Goal: Communication & Community: Answer question/provide support

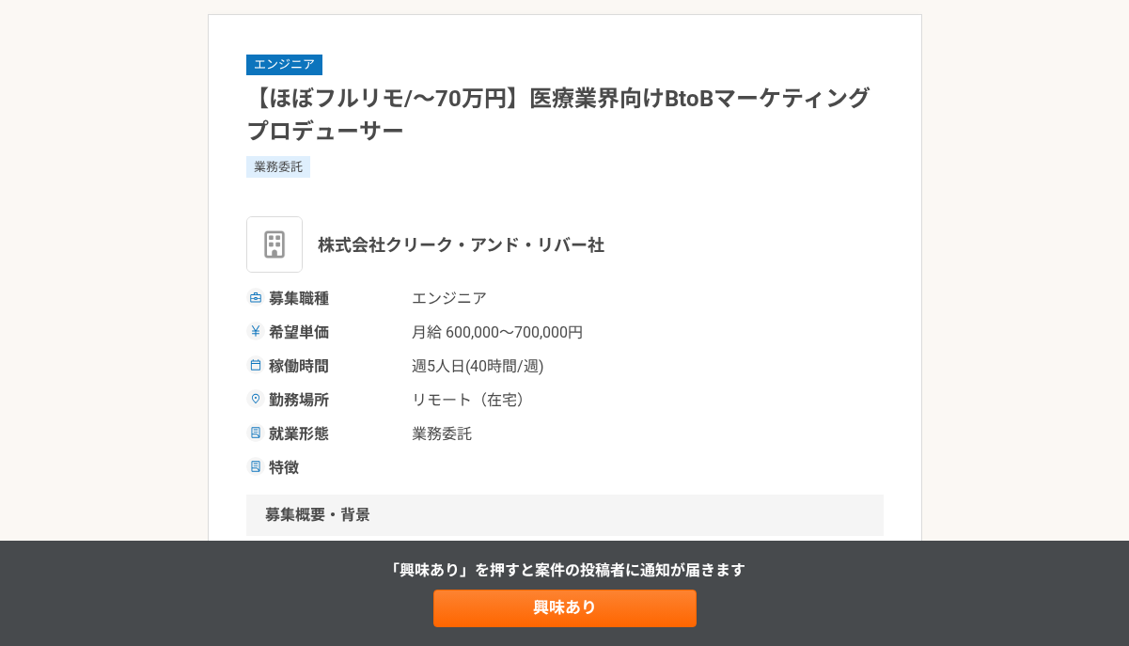
scroll to position [109, 0]
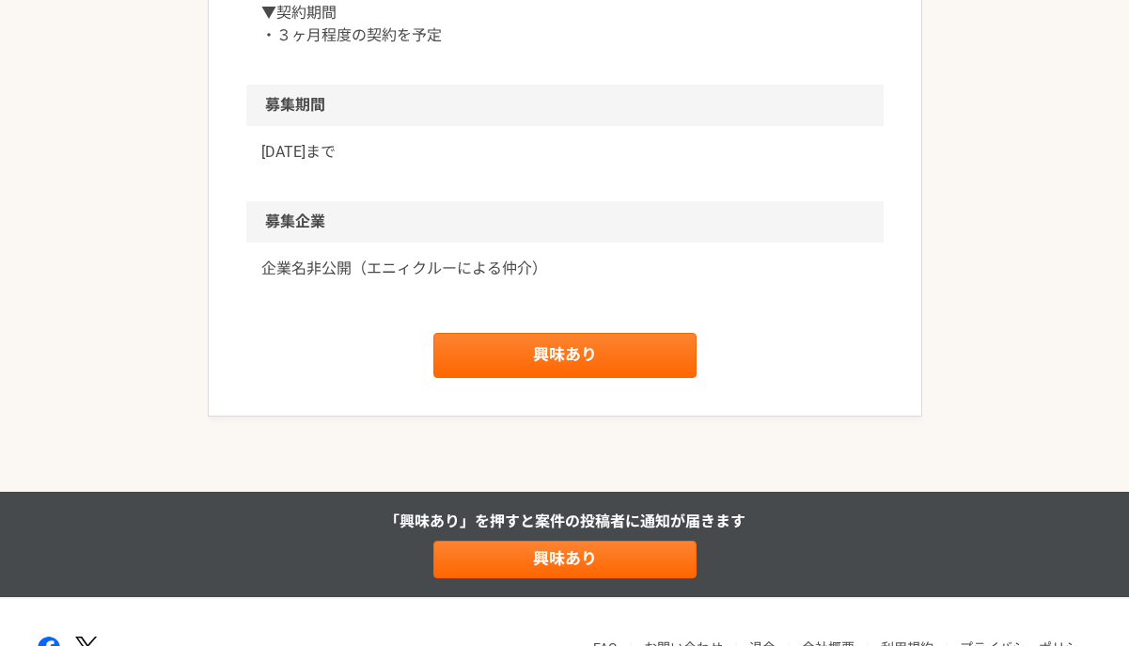
scroll to position [1922, 0]
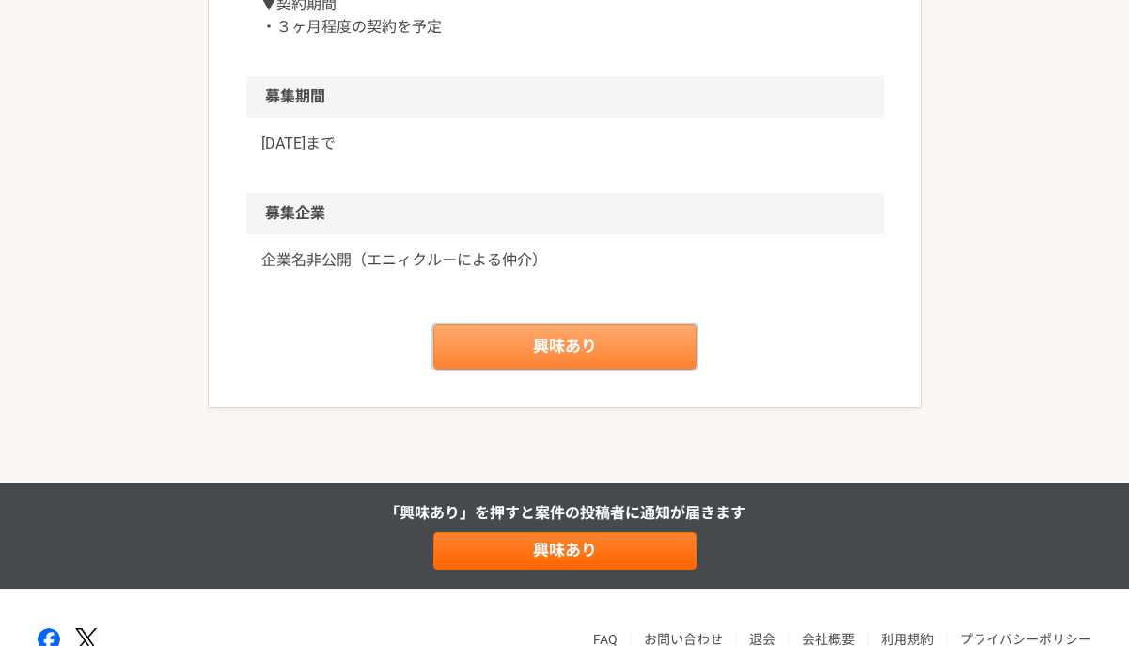
click at [576, 369] on link "興味あり" at bounding box center [564, 346] width 263 height 45
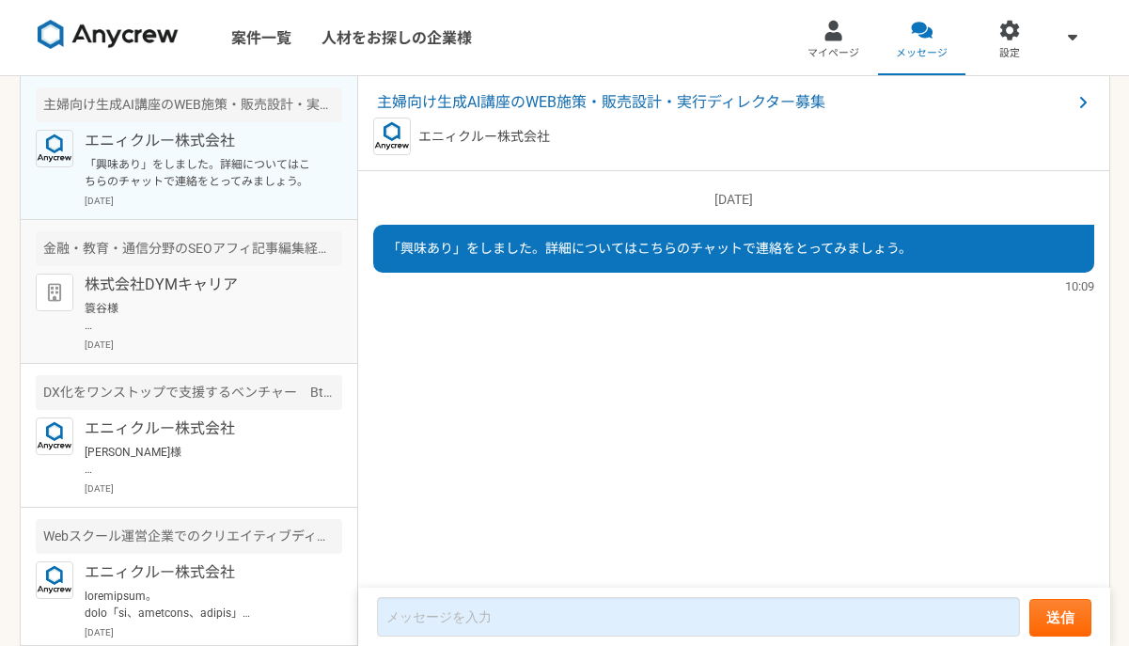
click at [229, 304] on p "簑谷様 お世話になっています。 お忙しい中、誠にありがとうございます。 10/10（金）11:00-12:00 でお願い申し上げます。 職務経歴書を以下のUR…" at bounding box center [201, 317] width 232 height 34
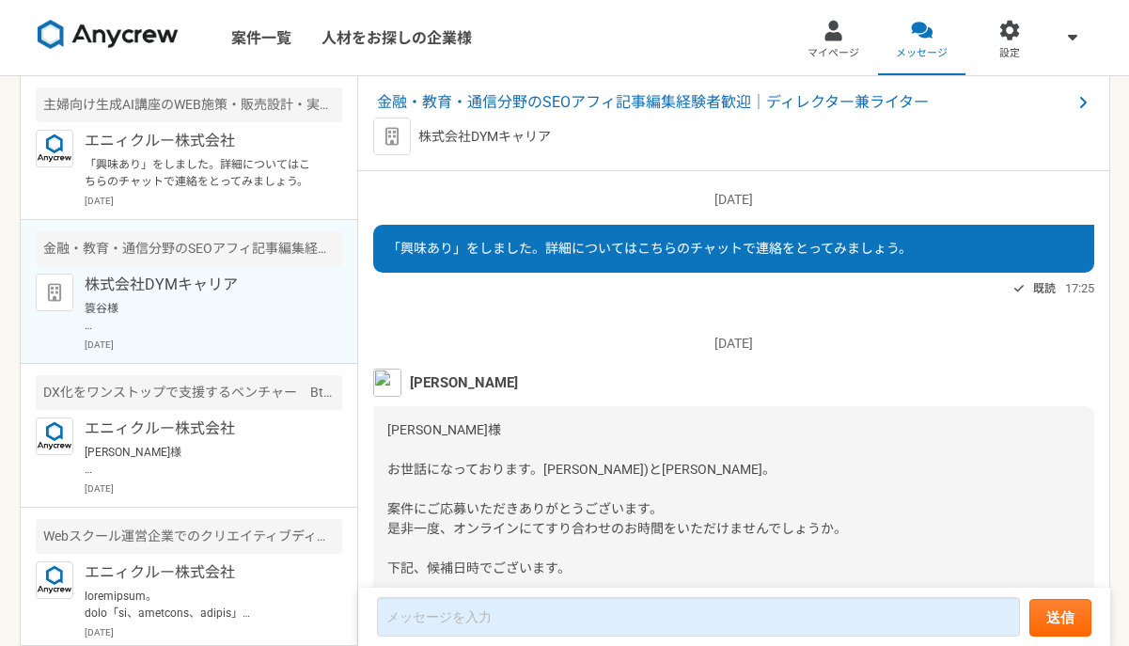
scroll to position [704, 0]
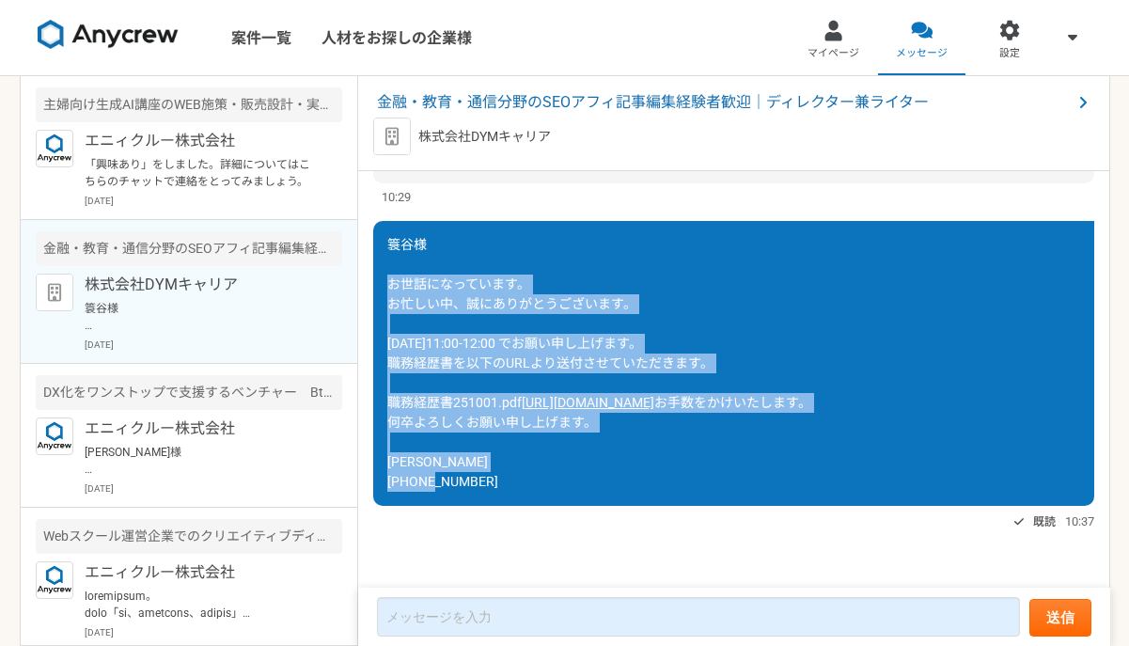
drag, startPoint x: 389, startPoint y: 219, endPoint x: 584, endPoint y: 481, distance: 326.5
click at [584, 481] on div "簑谷様 お世話になっています。 お忙しい中、誠にありがとうございます。 10/10（金）11:00-12:00 でお願い申し上げます。 職務経歴書を以下のUR…" at bounding box center [733, 363] width 721 height 285
copy div "お世話になっています。 お忙しい中、誠にありがとうございます。 10/10（金）11:00-12:00 でお願い申し上げます。 職務経歴書を以下のURLより送…"
click at [142, 169] on p "「興味あり」をしました。詳細についてはこちらのチャットで連絡をとってみましょう。" at bounding box center [201, 173] width 232 height 34
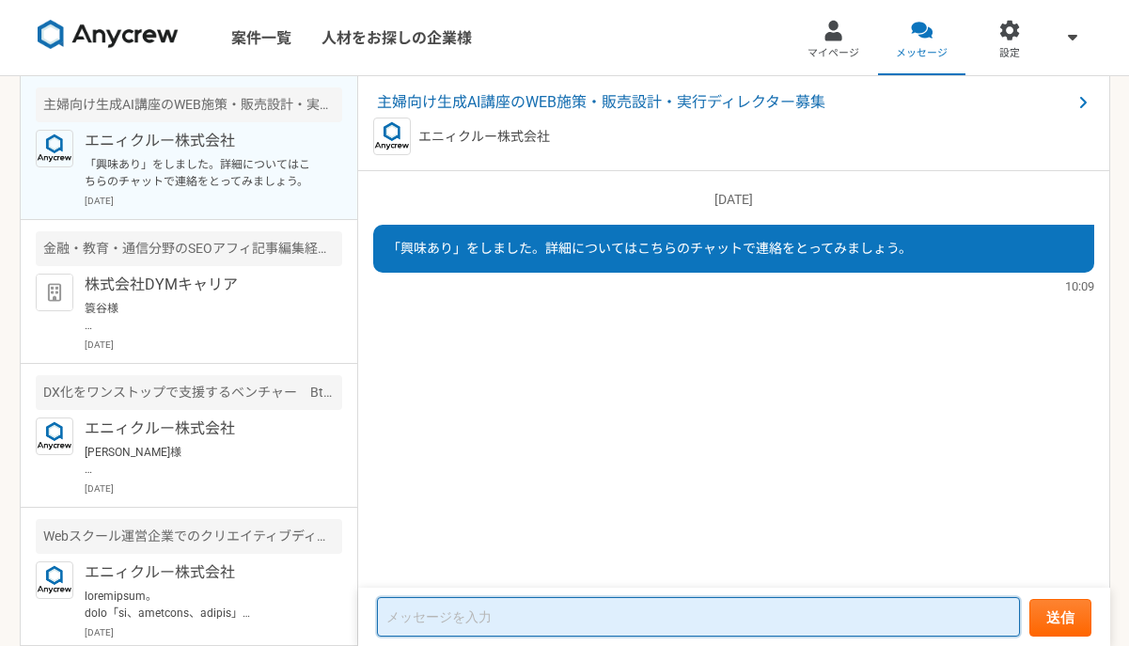
click at [480, 620] on textarea at bounding box center [698, 616] width 643 height 39
paste textarea "お世話になっています。 お忙しい中、誠にありがとうございます。 10/10（金）11:00-12:00 でお願い申し上げます。 職務経歴書を以下のURLより送…"
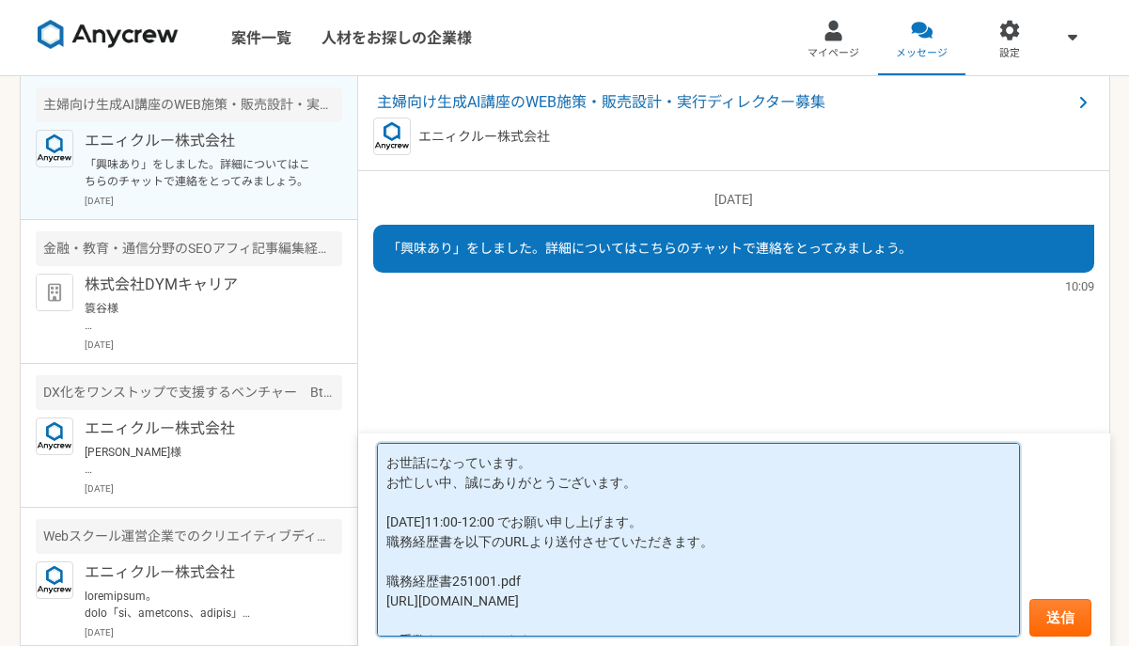
drag, startPoint x: 386, startPoint y: 479, endPoint x: 695, endPoint y: 518, distance: 311.6
click at [695, 518] on textarea "お世話になっています。 お忙しい中、誠にありがとうございます。 10/10（金）11:00-12:00 でお願い申し上げます。 職務経歴書を以下のURLより送…" at bounding box center [698, 540] width 643 height 194
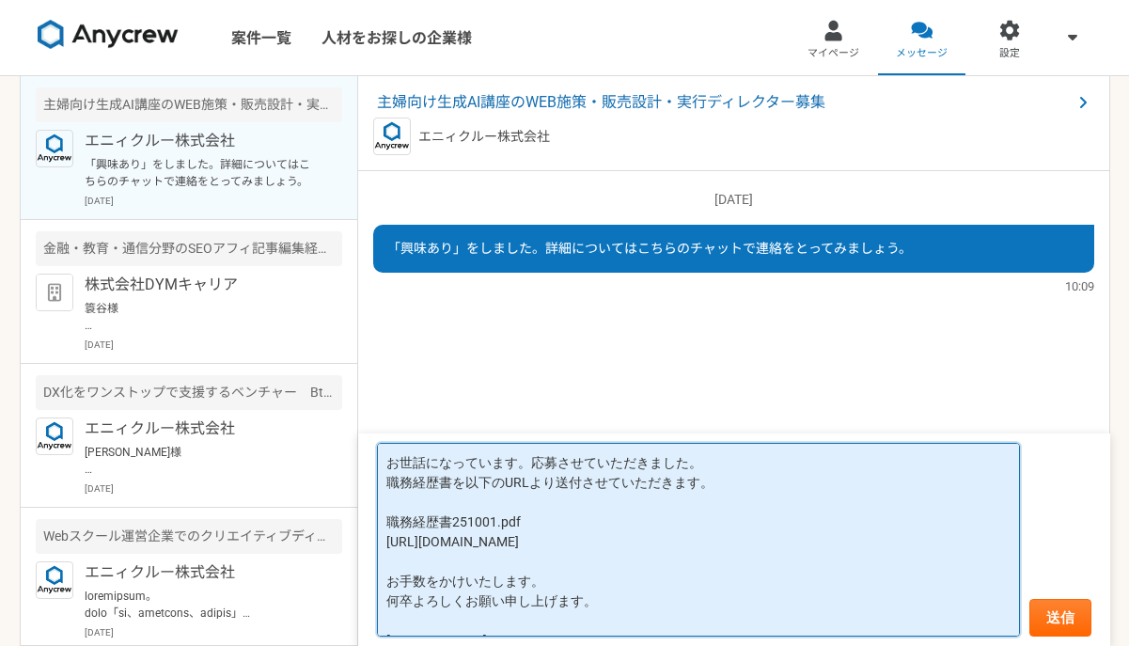
click at [529, 453] on textarea "お世話になっています。応募させていただきました。 職務経歴書を以下のURLより送付させていただきます。 職務経歴書251001.pdf https://xgf…" at bounding box center [698, 540] width 643 height 194
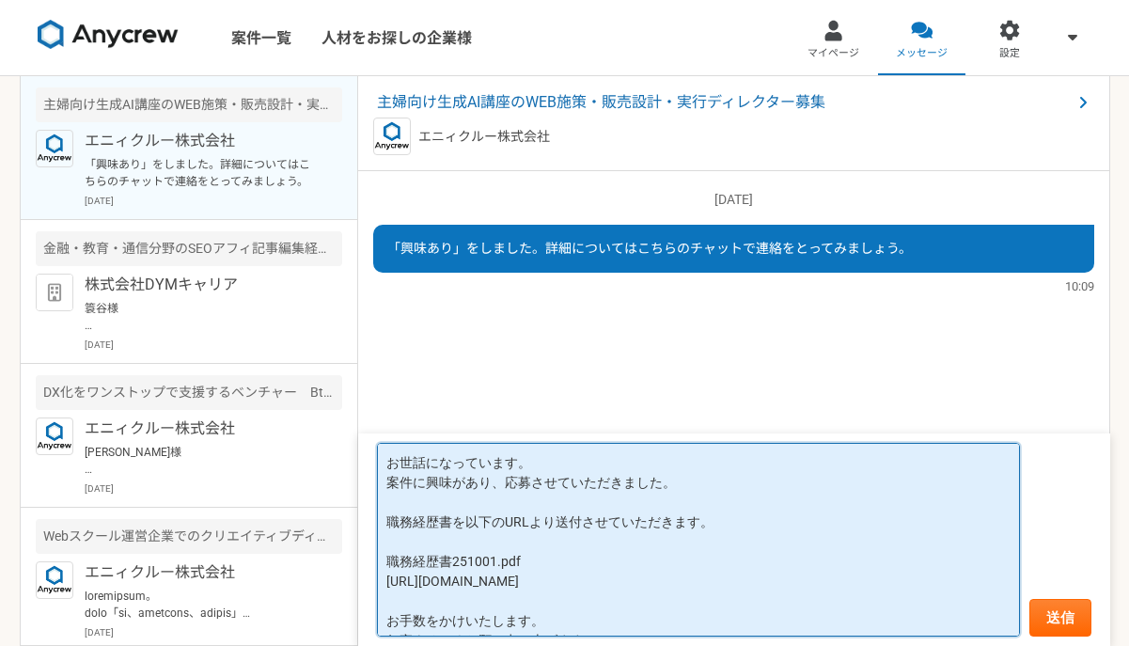
click at [494, 462] on textarea "お世話になっています。 案件に興味があり、応募させていただきました。 職務経歴書を以下のURLより送付させていただきます。 職務経歴書251001.pdf h…" at bounding box center [698, 540] width 643 height 194
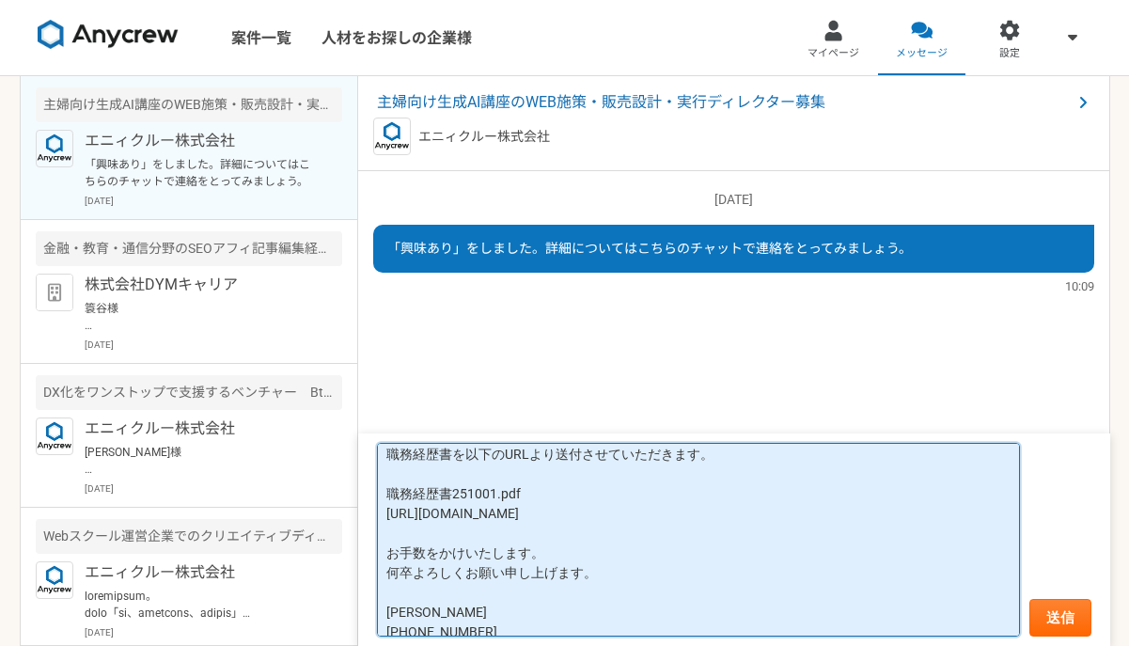
scroll to position [83, 0]
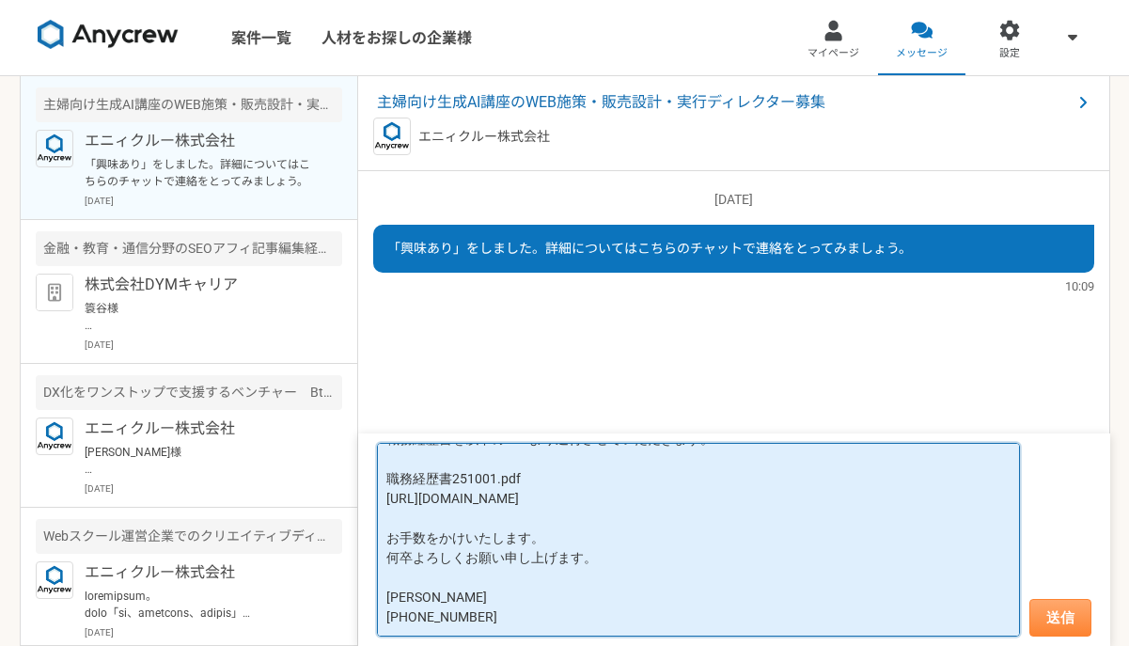
type textarea "お世話になります。 案件に興味があり、応募させていただきました。 職務経歴書を以下のURLより送付させていただきます。 職務経歴書251001.pdf [UR…"
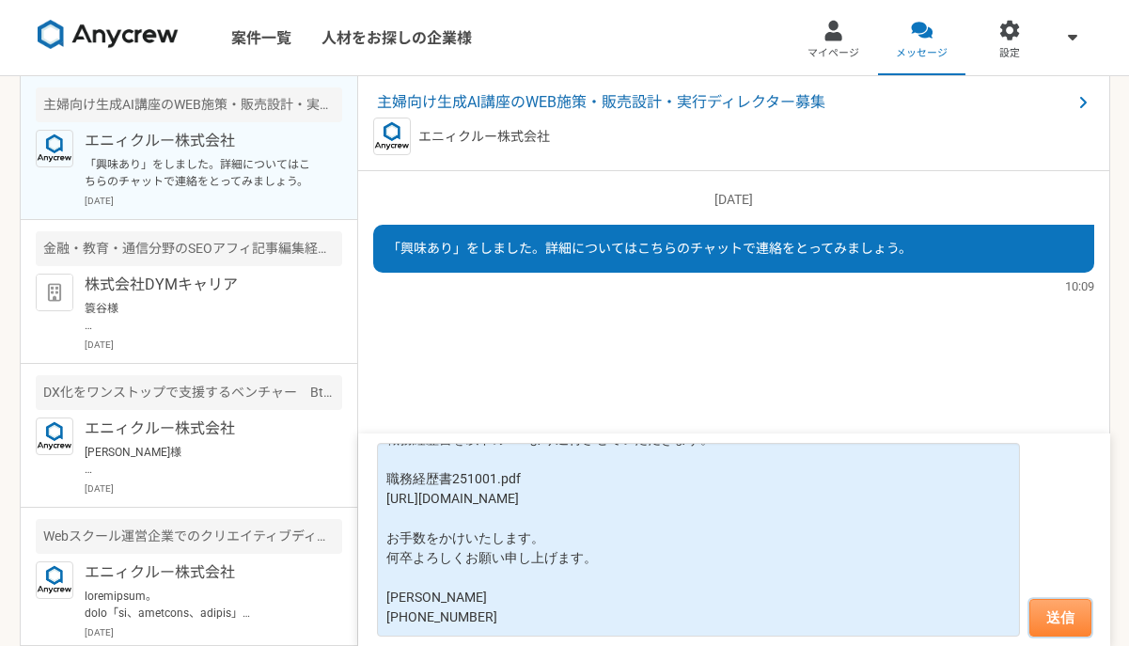
click at [1072, 612] on button "送信" at bounding box center [1060, 618] width 62 height 38
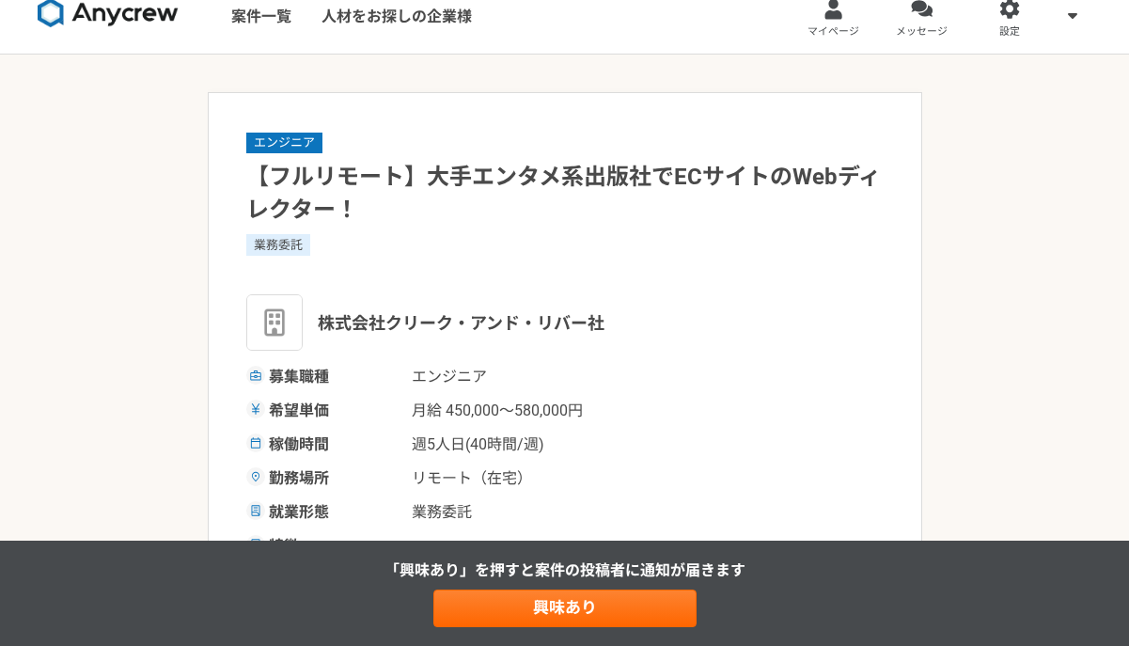
scroll to position [23, 0]
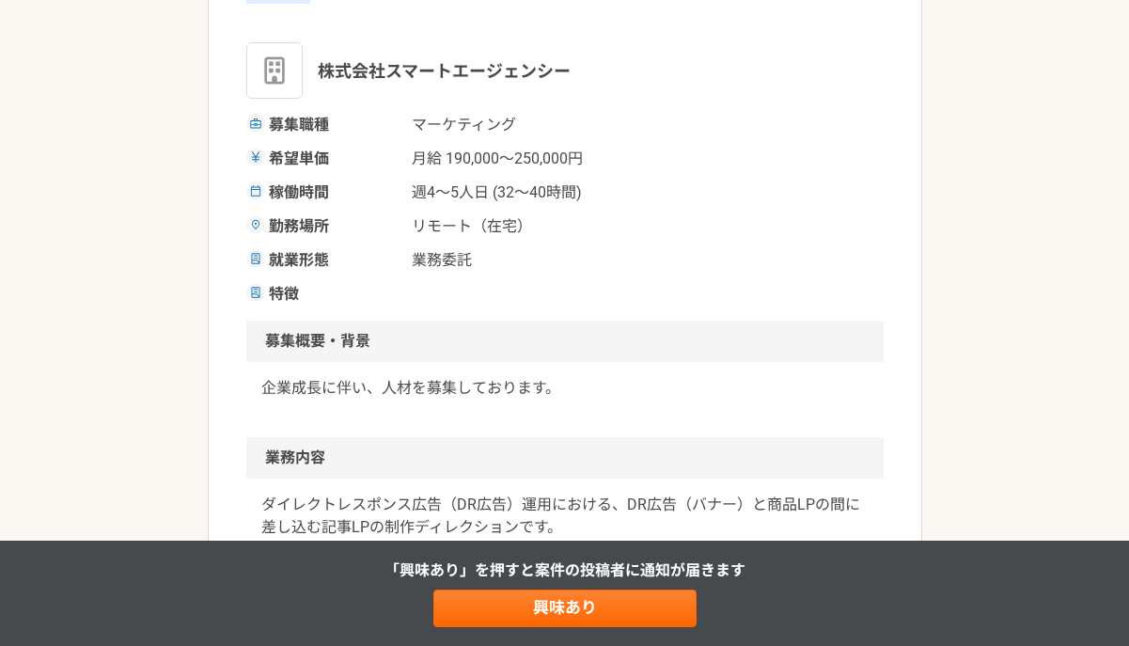
scroll to position [228, 0]
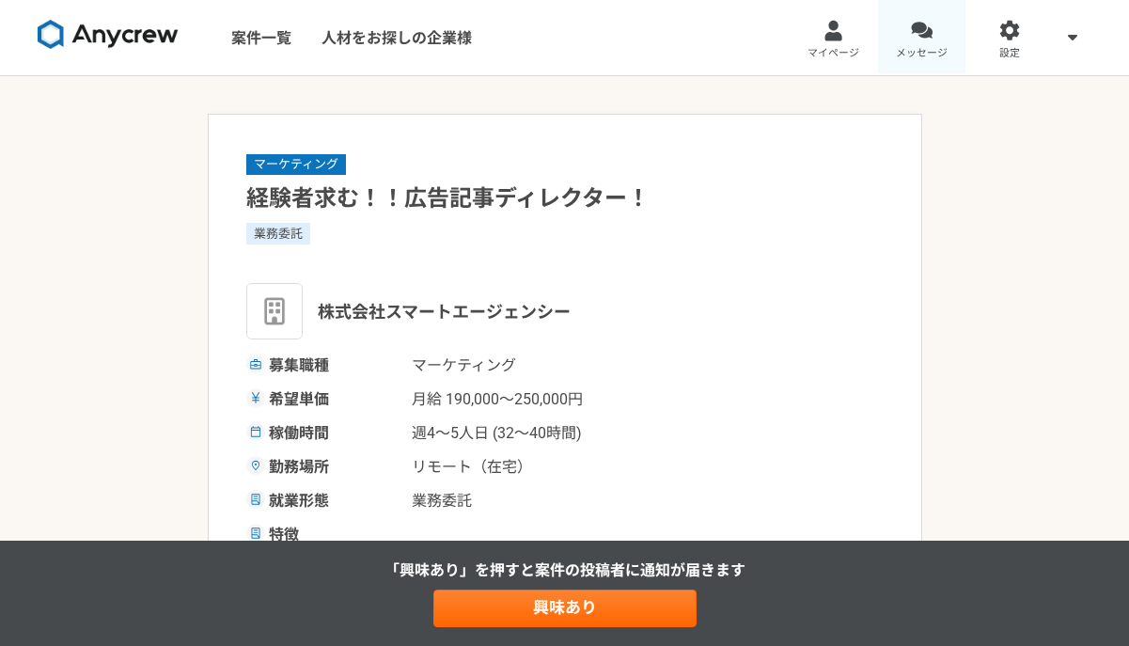
click at [918, 46] on span "メッセージ" at bounding box center [922, 53] width 52 height 15
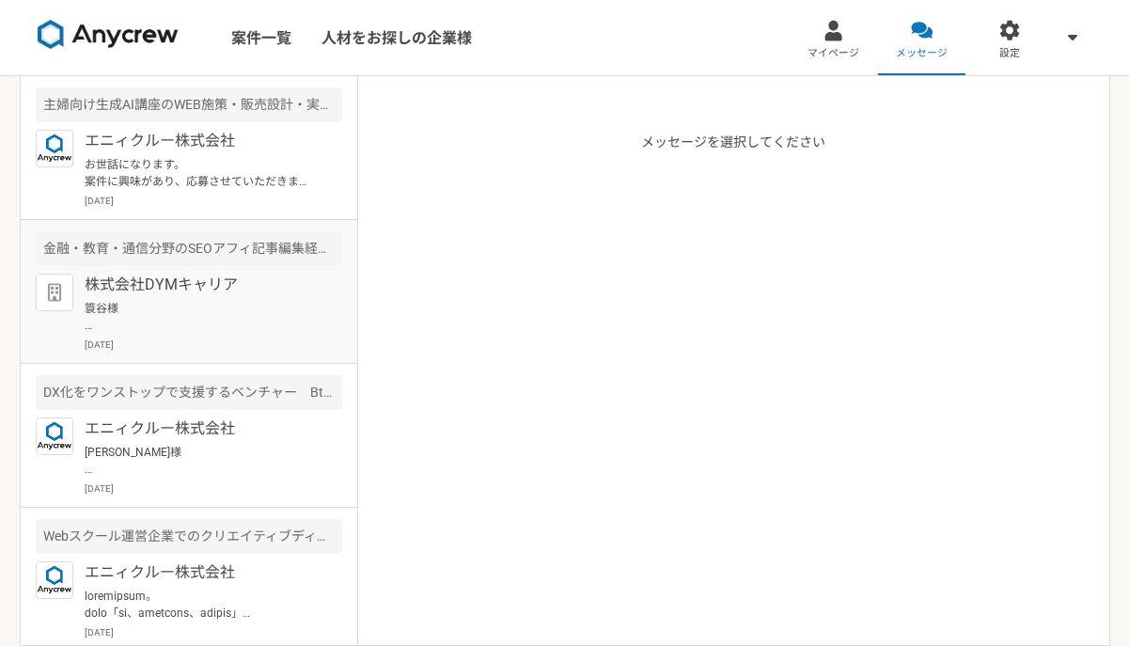
click at [186, 314] on p "簑谷様 お世話になっています。 お忙しい中、誠にありがとうございます。 10/10（金）11:00-12:00 でお願い申し上げます。 職務経歴書を以下のUR…" at bounding box center [201, 317] width 232 height 34
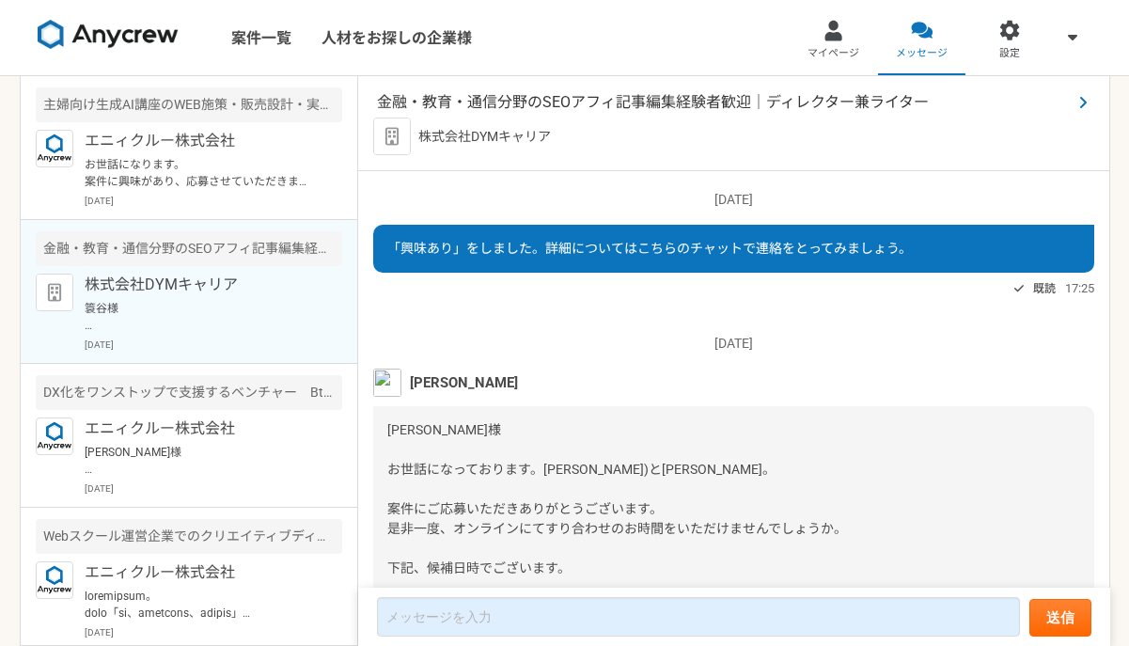
click at [533, 106] on span "金融・教育・通信分野のSEOアフィ記事編集経験者歓迎｜ディレクター兼ライター" at bounding box center [724, 102] width 695 height 23
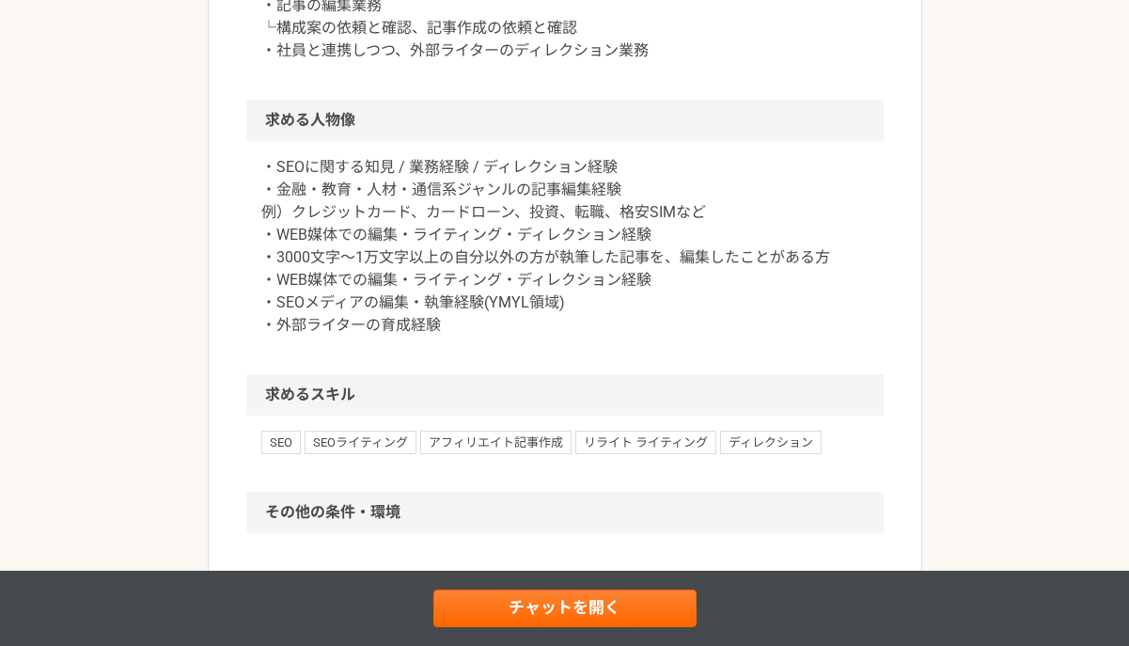
scroll to position [770, 0]
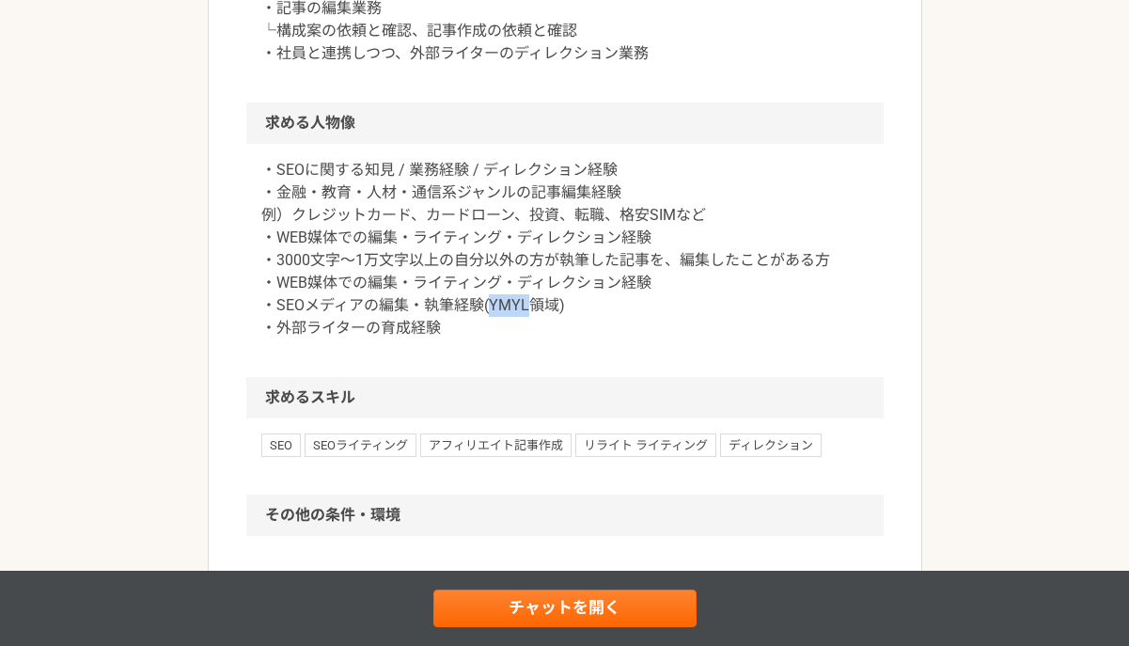
drag, startPoint x: 488, startPoint y: 307, endPoint x: 529, endPoint y: 307, distance: 41.4
click at [529, 307] on p "・SEOに関する知見 / 業務経験 / ディレクション経験 ・金融・教育・人材・通信系ジャンルの記事編集経験 例）クレジットカード、カードローン、投資、転職、…" at bounding box center [564, 249] width 607 height 180
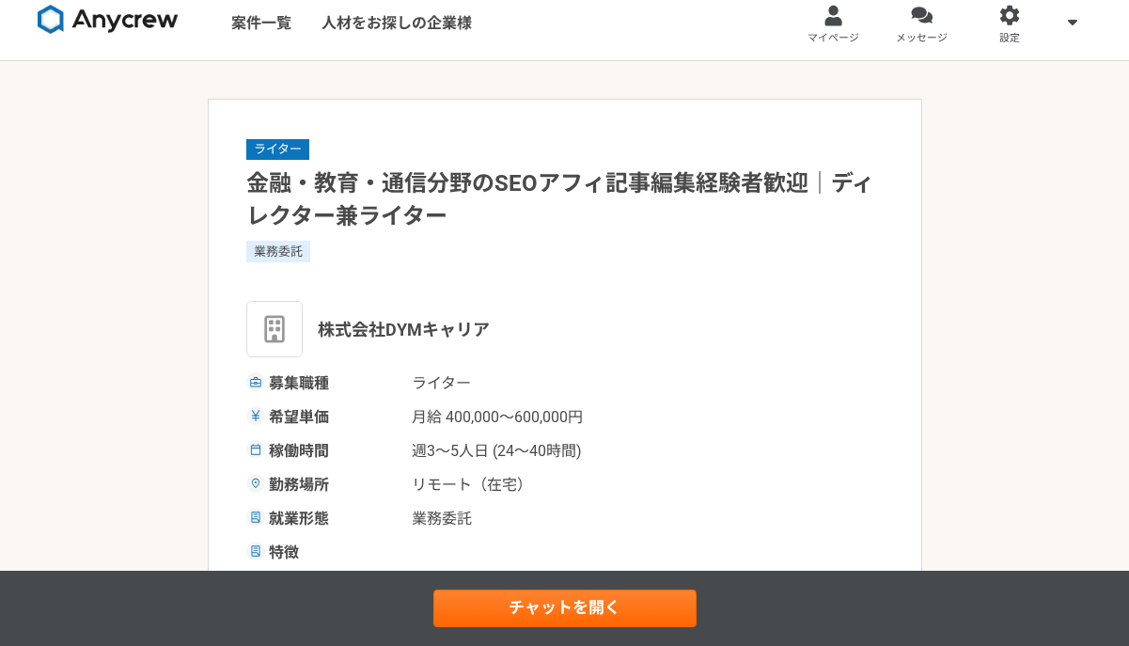
scroll to position [0, 0]
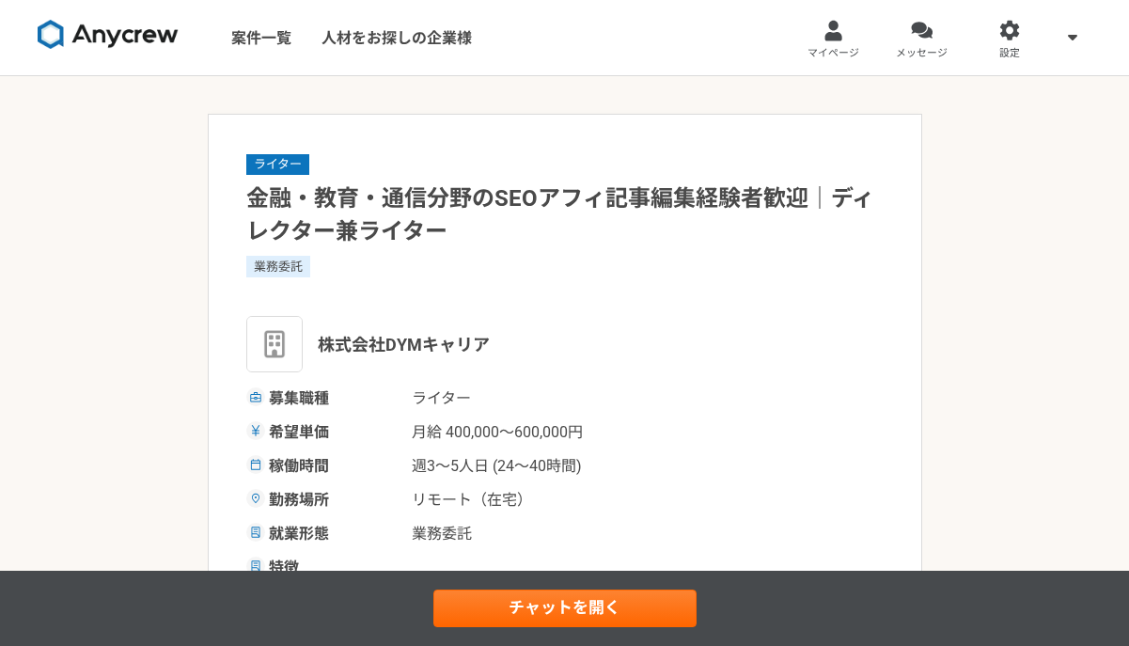
click at [601, 275] on div "業務委託" at bounding box center [564, 266] width 637 height 21
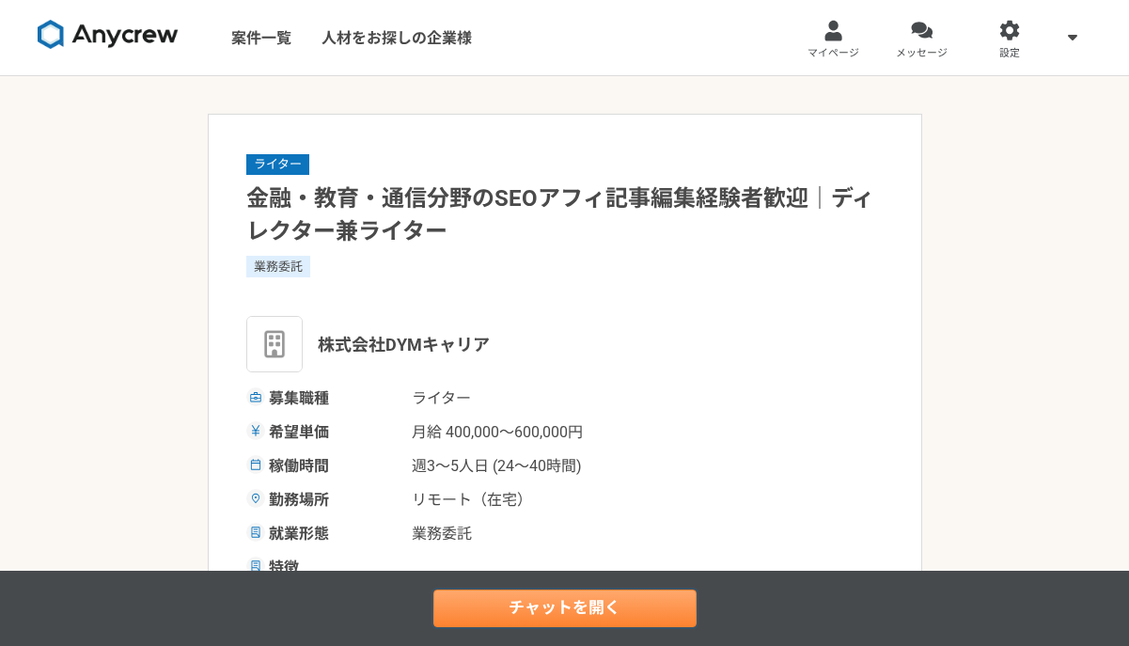
click at [534, 598] on link "チャットを開く" at bounding box center [564, 608] width 263 height 38
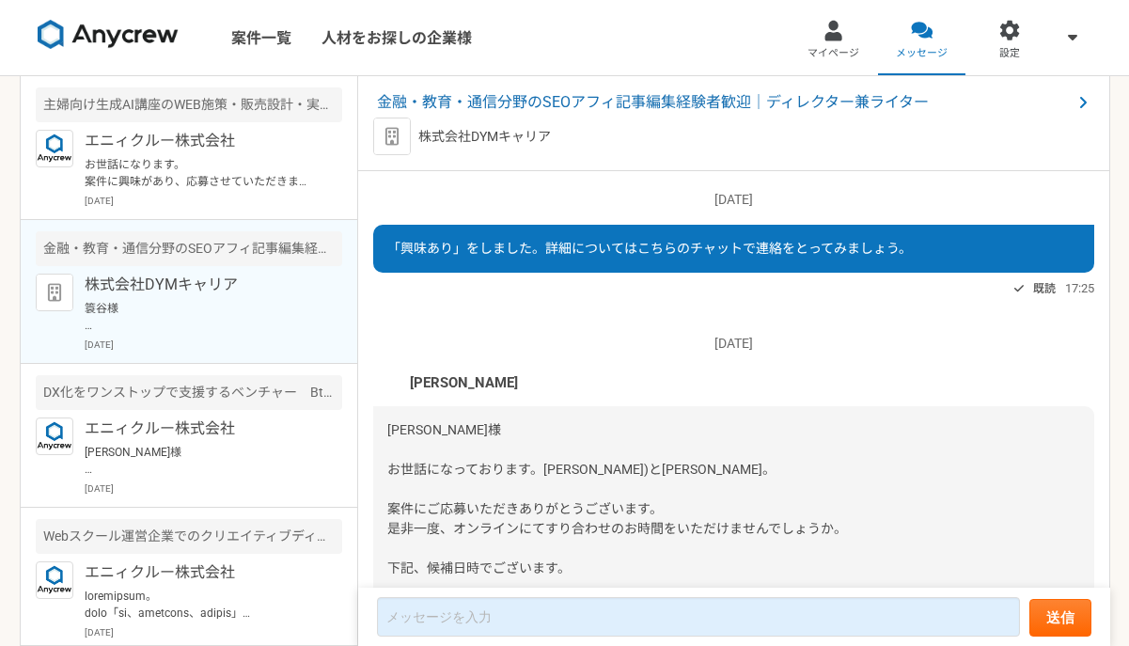
scroll to position [704, 0]
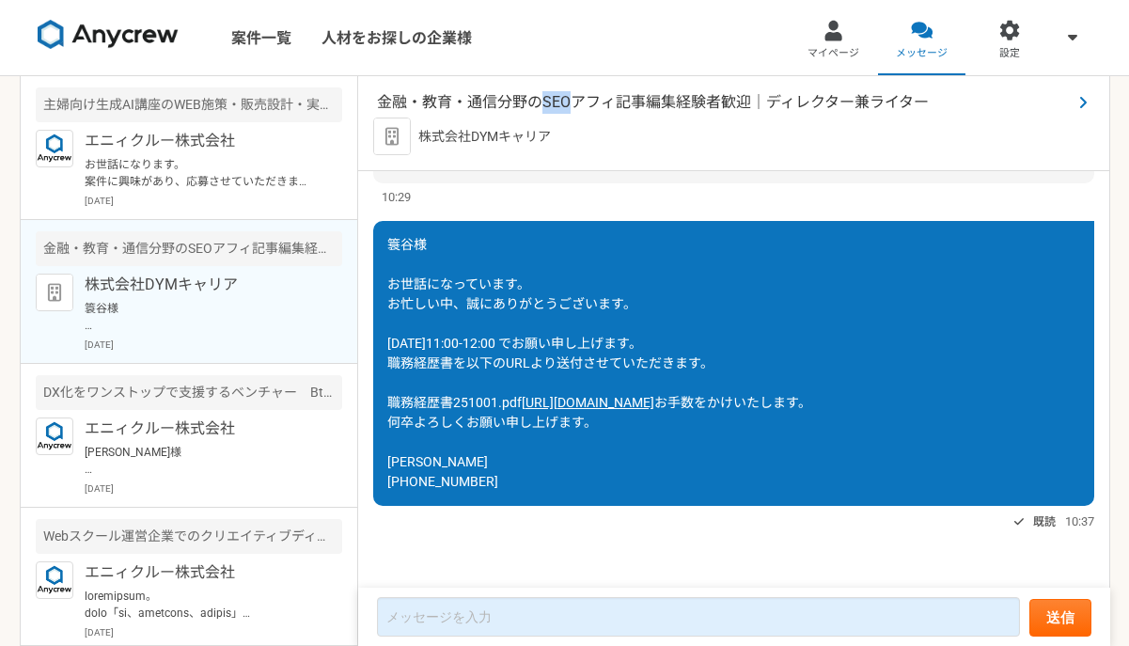
click at [663, 101] on span "金融・教育・通信分野のSEOアフィ記事編集経験者歓迎｜ディレクター兼ライター" at bounding box center [724, 102] width 695 height 23
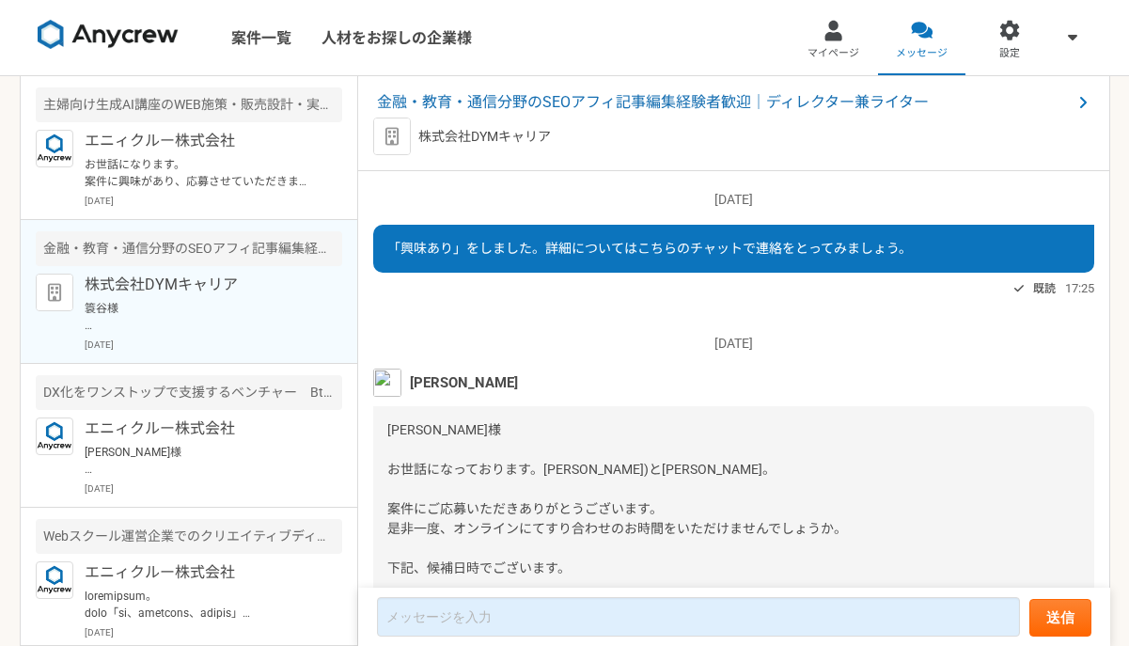
scroll to position [704, 0]
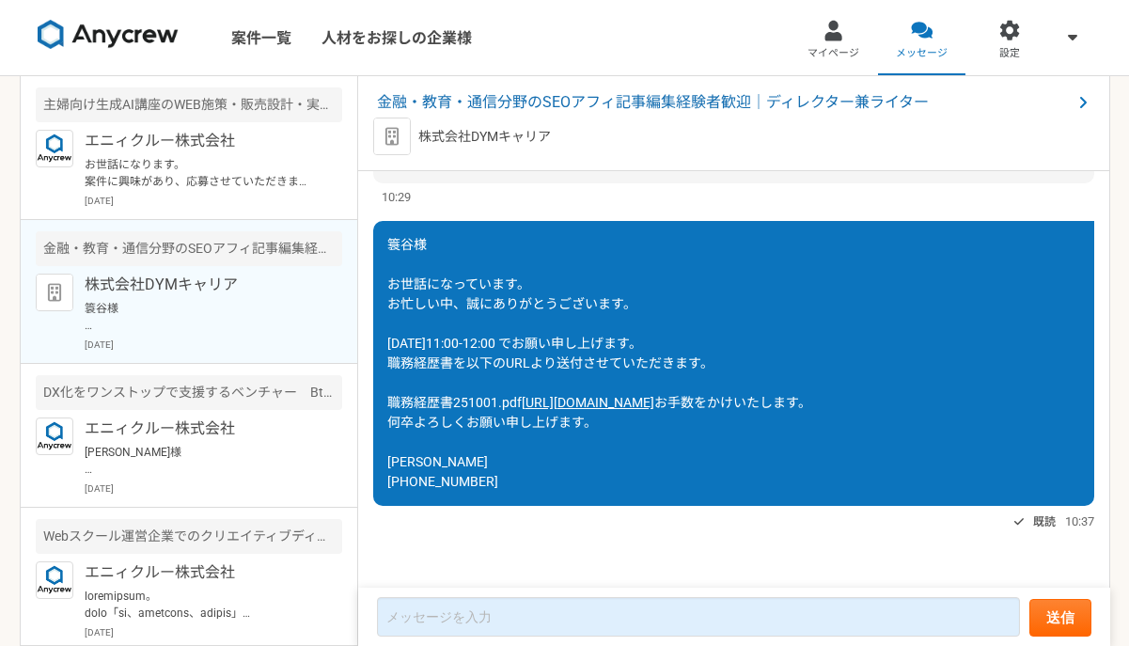
click at [863, 230] on div "簑谷様 お世話になっています。 お忙しい中、誠にありがとうございます。 10/10（金）11:00-12:00 でお願い申し上げます。 職務経歴書を以下のUR…" at bounding box center [733, 363] width 721 height 285
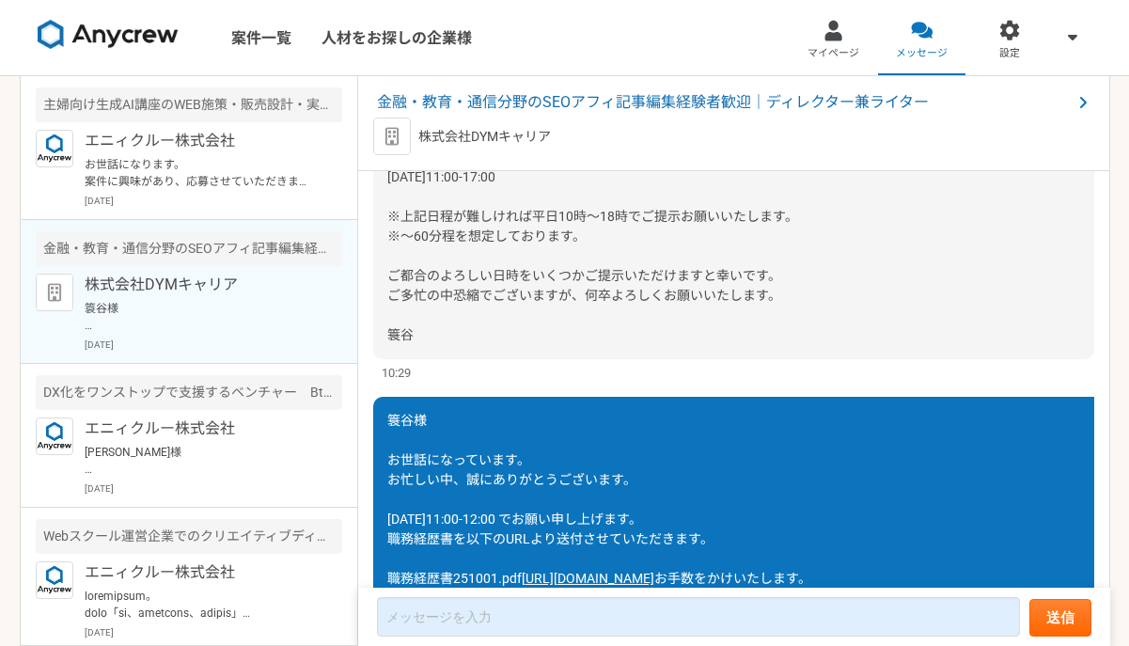
scroll to position [532, 0]
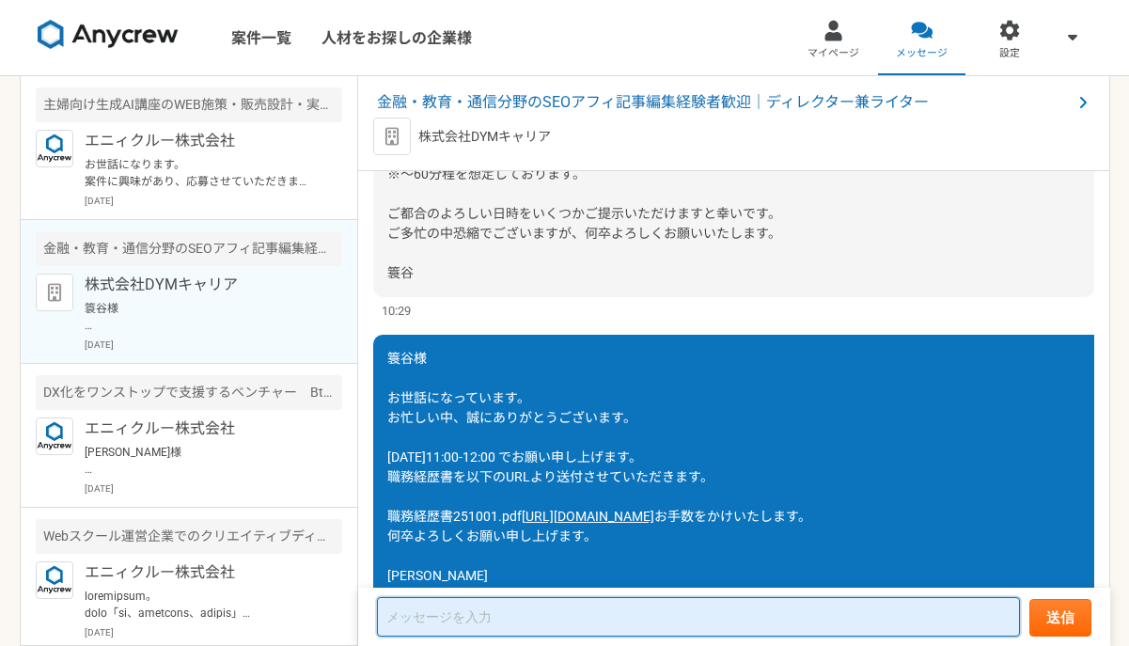
click at [710, 599] on textarea at bounding box center [698, 616] width 643 height 39
paste textarea "[URL][DOMAIN_NAME]"
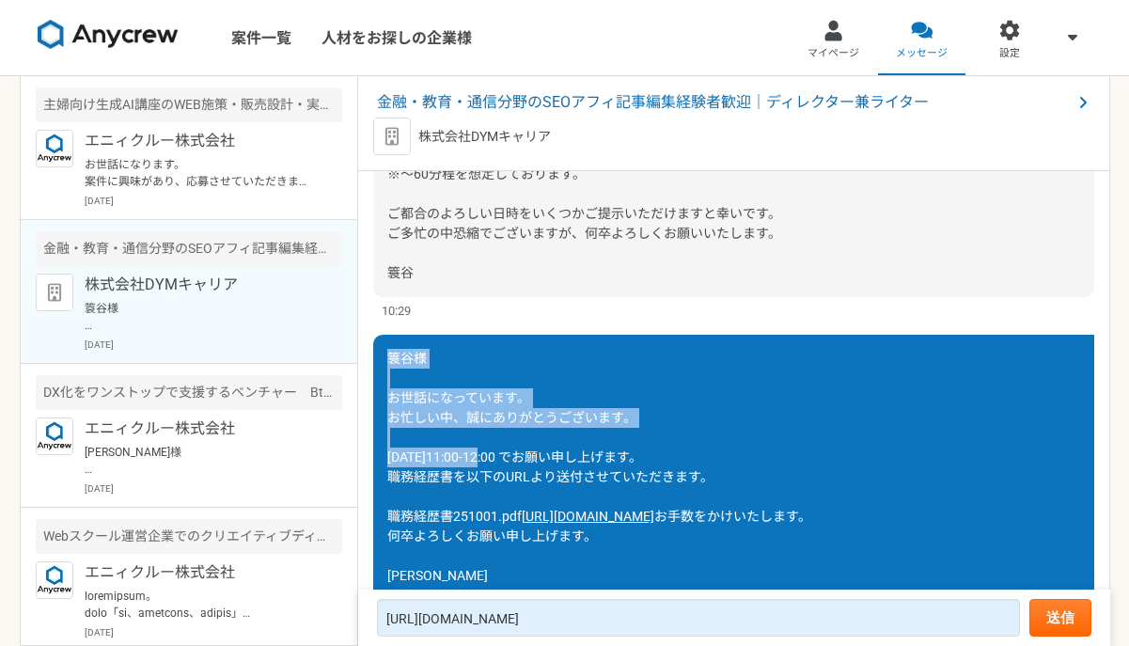
drag, startPoint x: 390, startPoint y: 358, endPoint x: 496, endPoint y: 457, distance: 145.0
click at [496, 457] on span "簑谷様 お世話になっています。 お忙しい中、誠にありがとうございます。 [DATE]11:00-12:00 でお願い申し上げます。 職務経歴書を以下のURLよ…" at bounding box center [550, 437] width 326 height 173
copy span "簑谷様 お世話になっています。 お忙しい中、誠にありがとうございます。 10/10（金）11:00-"
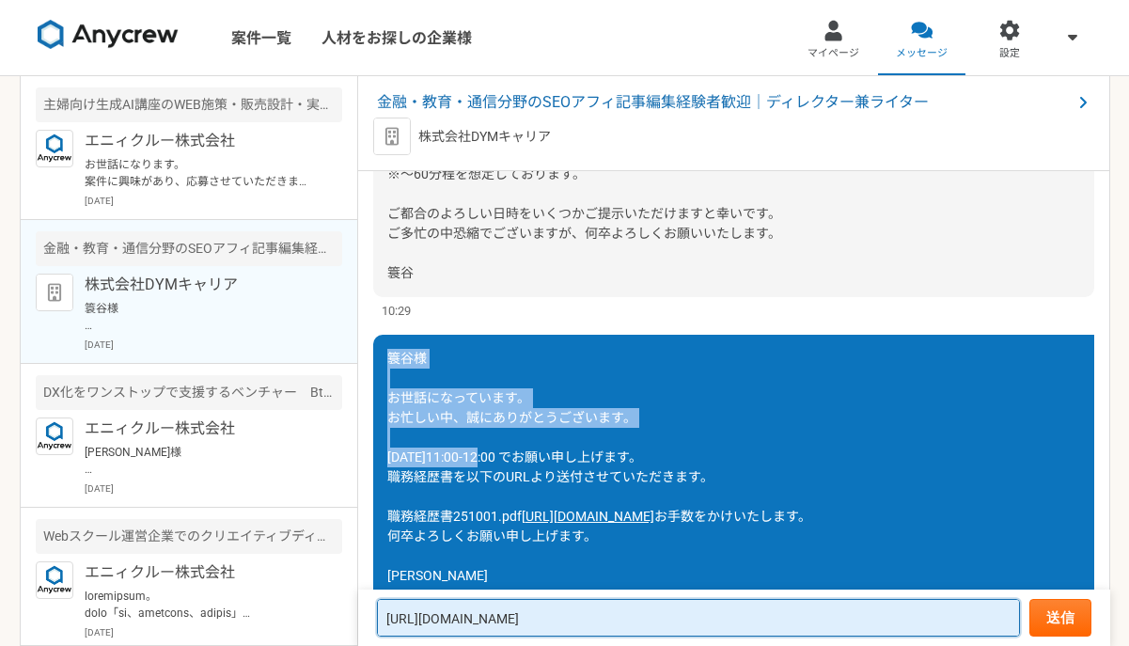
click at [654, 615] on textarea "[URL][DOMAIN_NAME]" at bounding box center [698, 618] width 643 height 38
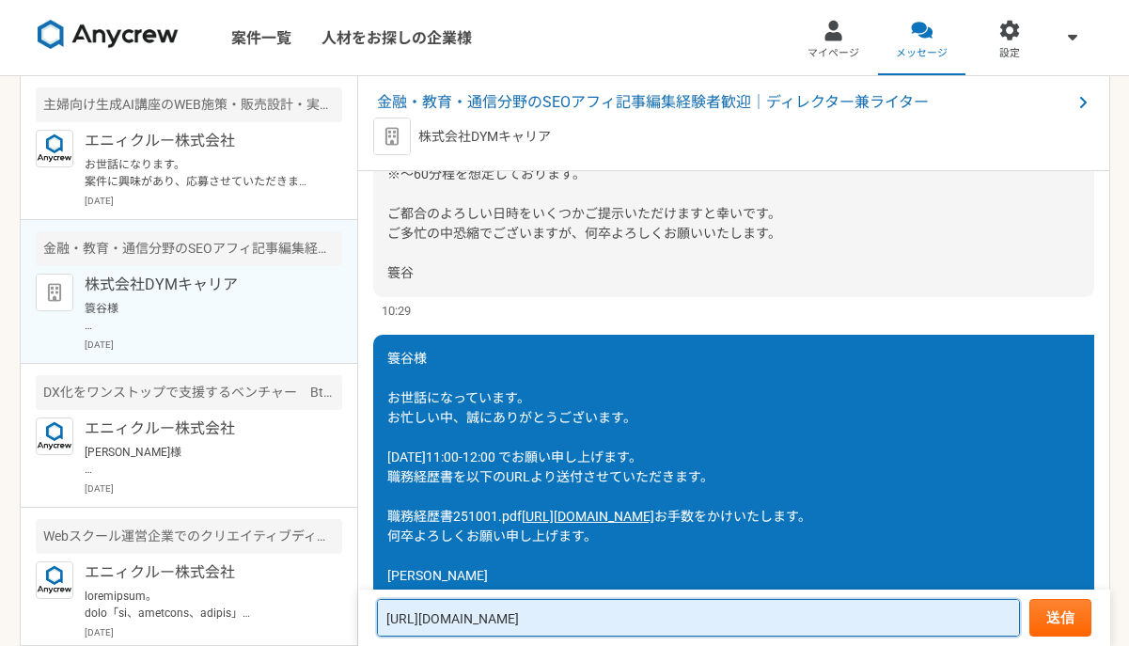
paste textarea "簑谷様 お世話になっています。 お忙しい中、誠にありがとうございます。 10/10（金）11:00-"
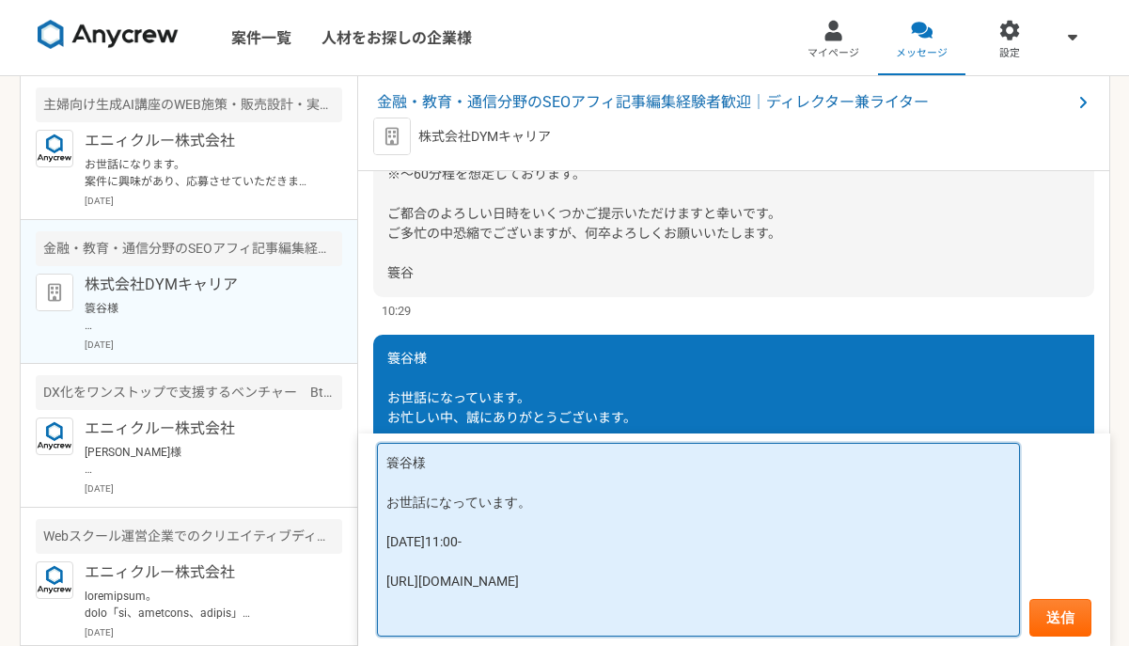
paste textarea "お忙しい中、誠にありがとうございます。"
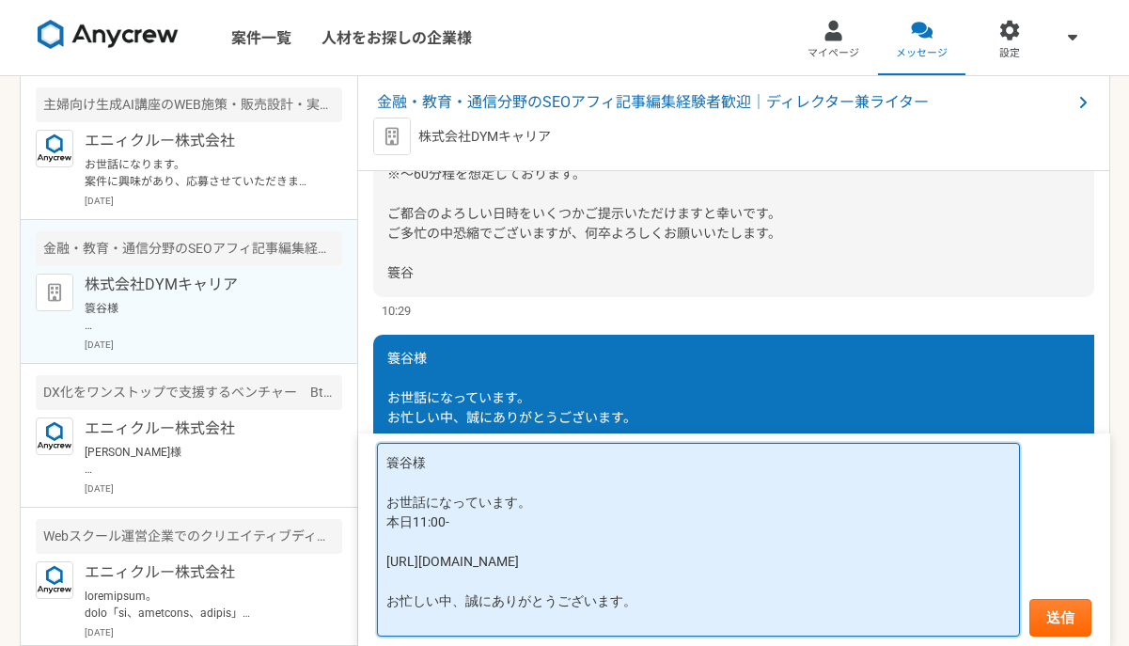
scroll to position [4, 0]
type textarea "簑谷様 お世話になっています。 本日11:00からのURLを送付させていただきます。 https://meet.google.com/nqu-ynqw-icd…"
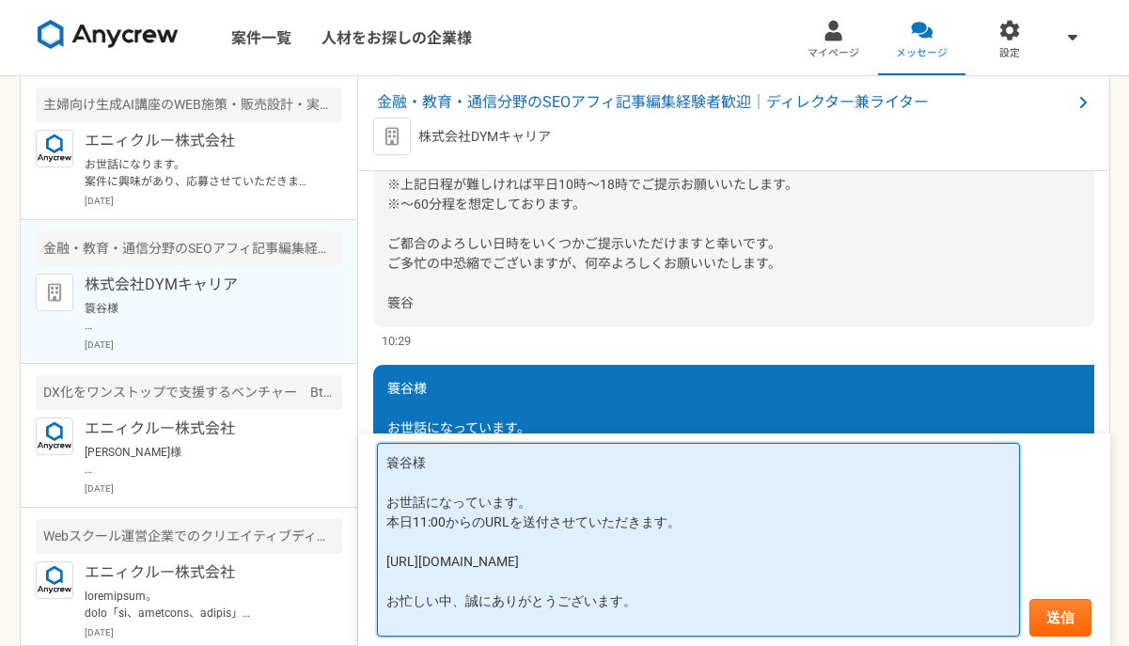
scroll to position [704, 0]
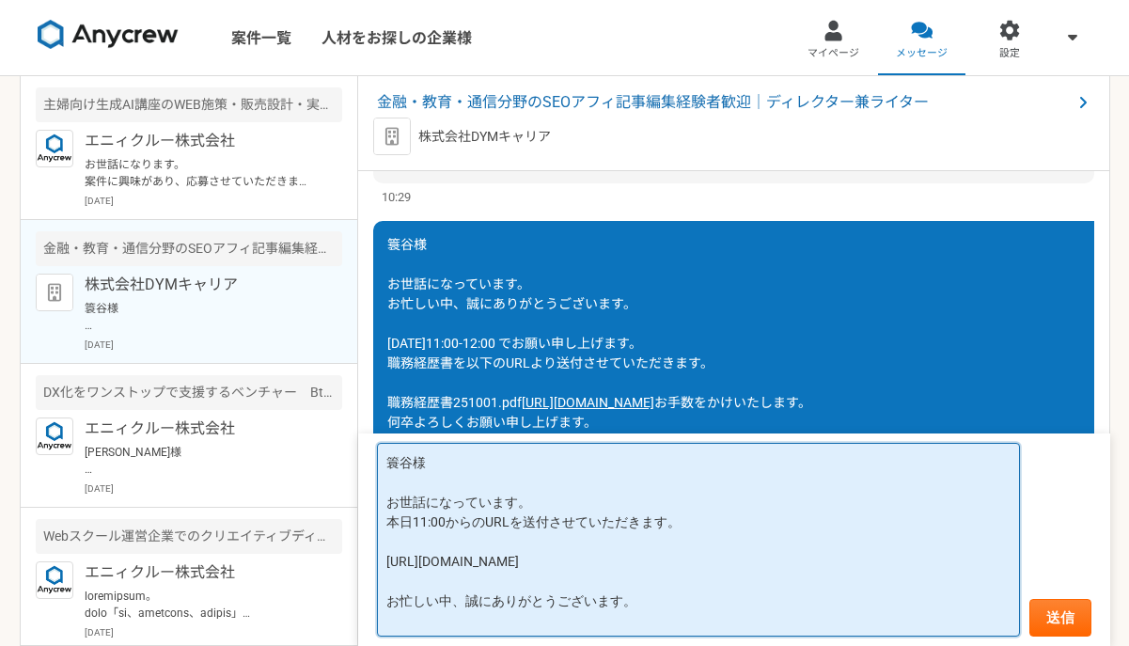
click at [488, 506] on textarea "簑谷様 お世話になっています。 本日11:00からのURLを送付させていただきます。 https://meet.google.com/nqu-ynqw-icd…" at bounding box center [698, 540] width 643 height 194
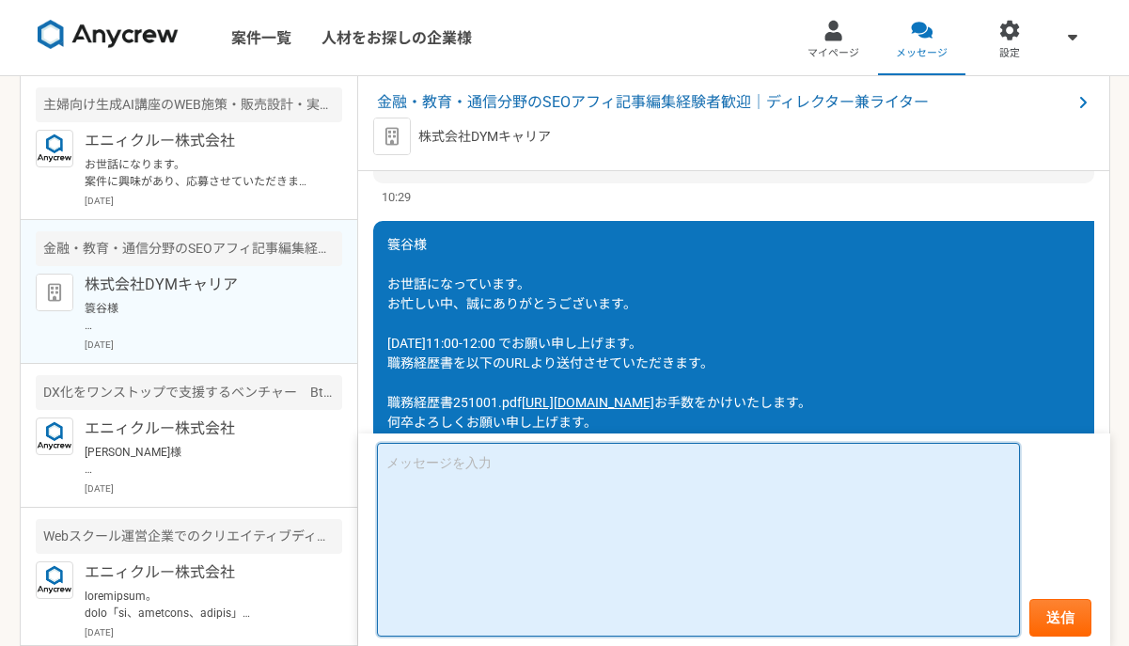
scroll to position [0, 0]
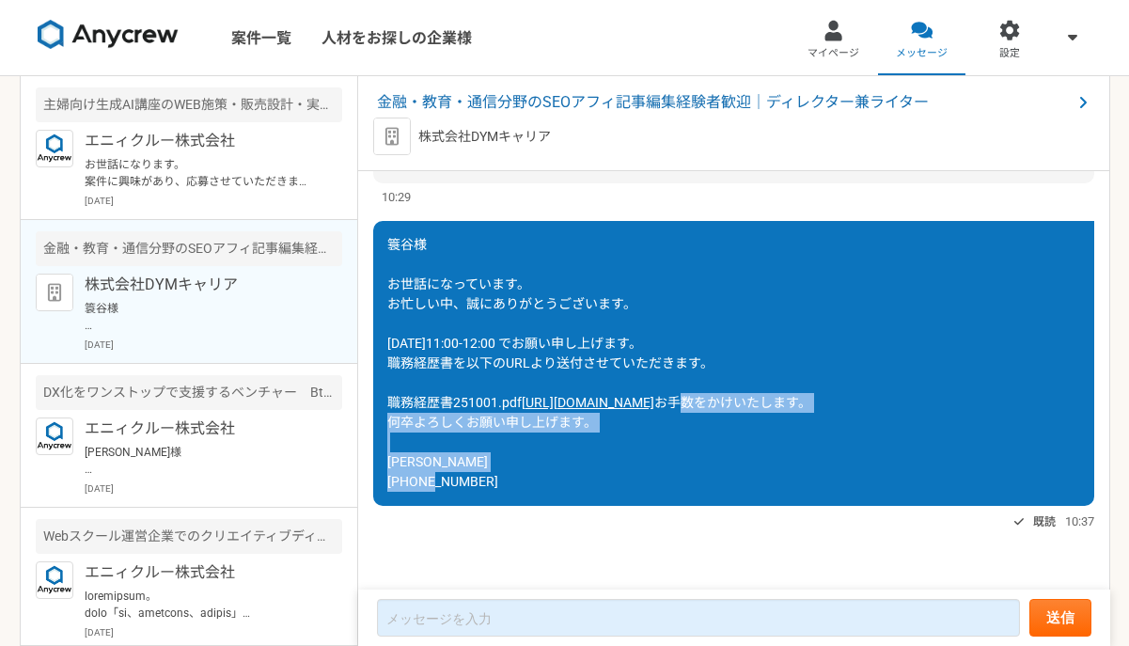
drag, startPoint x: 387, startPoint y: 403, endPoint x: 478, endPoint y: 484, distance: 121.8
click at [478, 484] on div "簑谷様 お世話になっています。 お忙しい中、誠にありがとうございます。 10/10（金）11:00-12:00 でお願い申し上げます。 職務経歴書を以下のUR…" at bounding box center [733, 363] width 721 height 285
copy span "お手数をかけいたします。 何卒よろしくお願い申し上げます。 馬場利久 090-9399-4653"
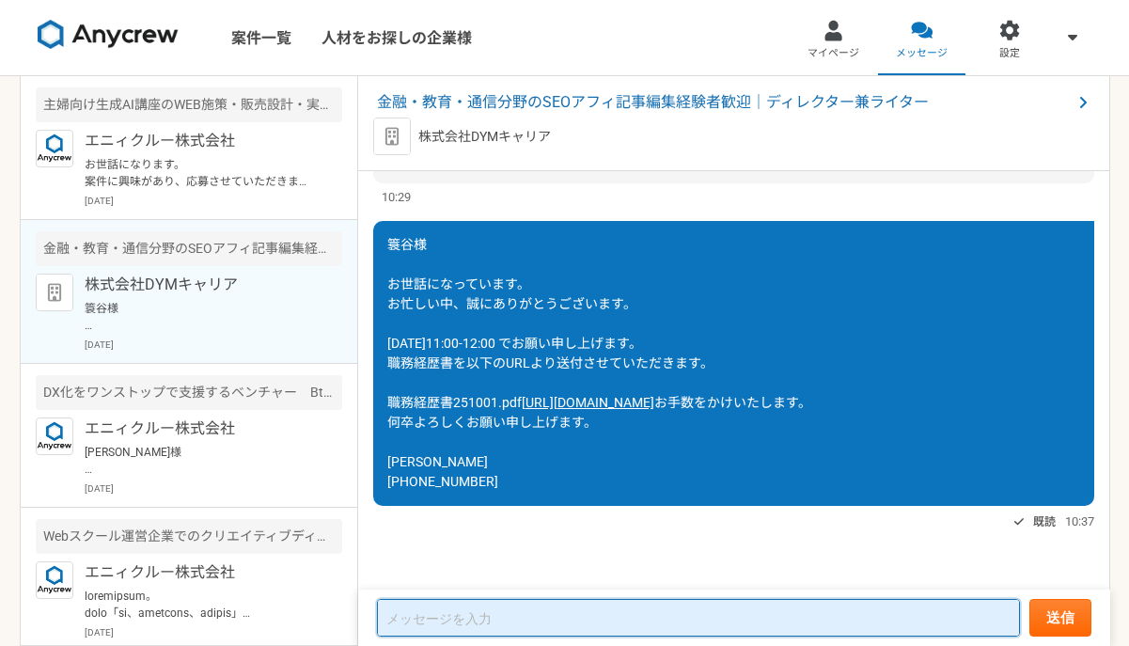
click at [613, 611] on textarea at bounding box center [698, 618] width 643 height 38
paste textarea "簑谷様 お世話になっています。 本日11:00からのURLを送付させていただきます。 [URL][DOMAIN_NAME] お忙しい中、誠にありがとうございま…"
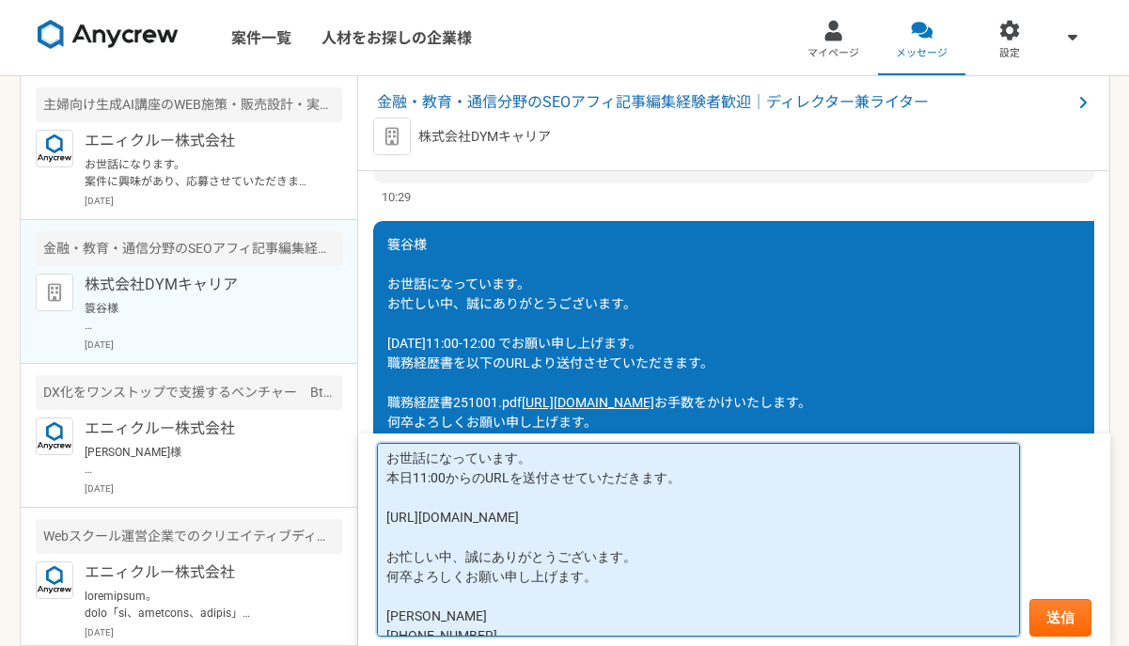
scroll to position [63, 0]
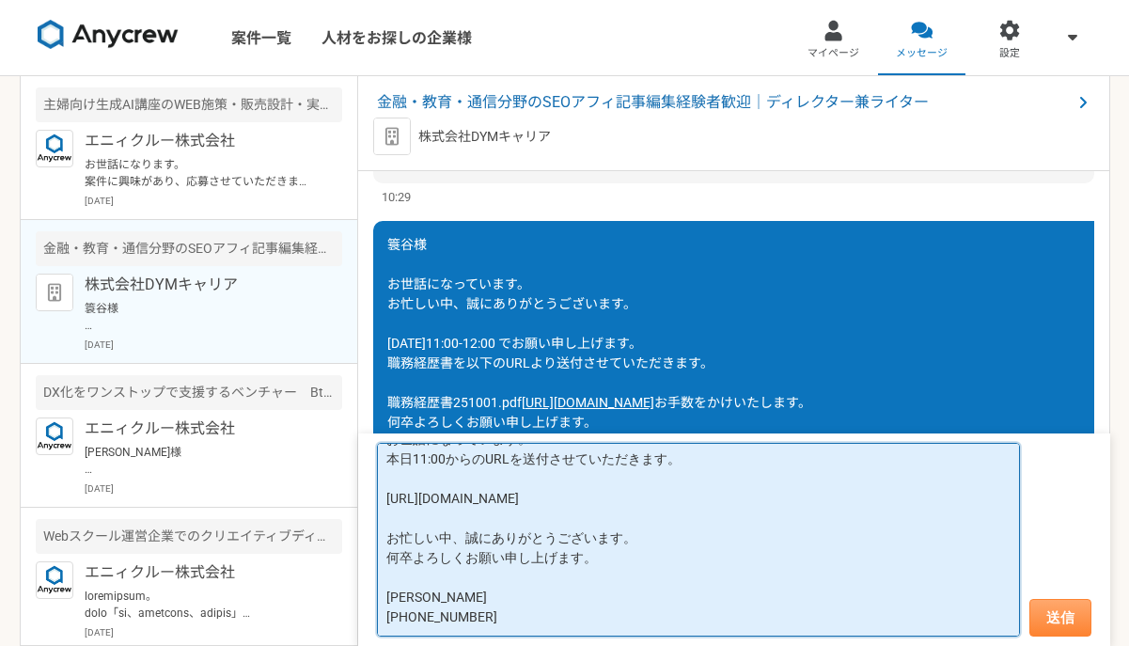
type textarea "簑谷様 お世話になっています。 本日11:00からのURLを送付させていただきます。 [URL][DOMAIN_NAME] お忙しい中、誠にありがとうございま…"
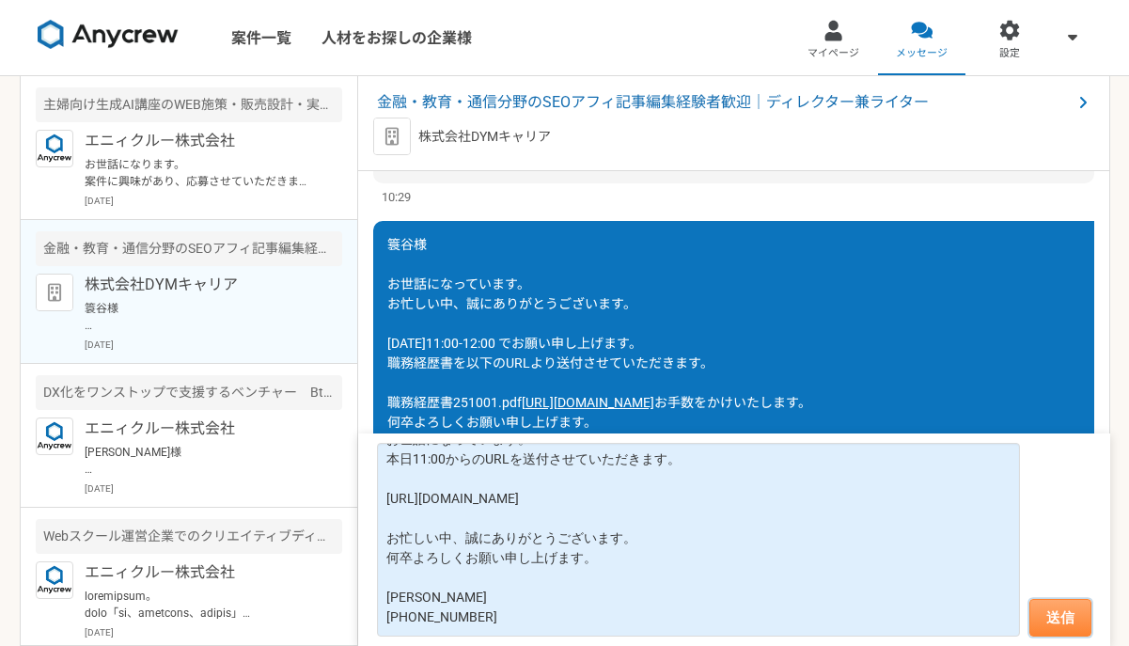
click at [1057, 627] on button "送信" at bounding box center [1060, 618] width 62 height 38
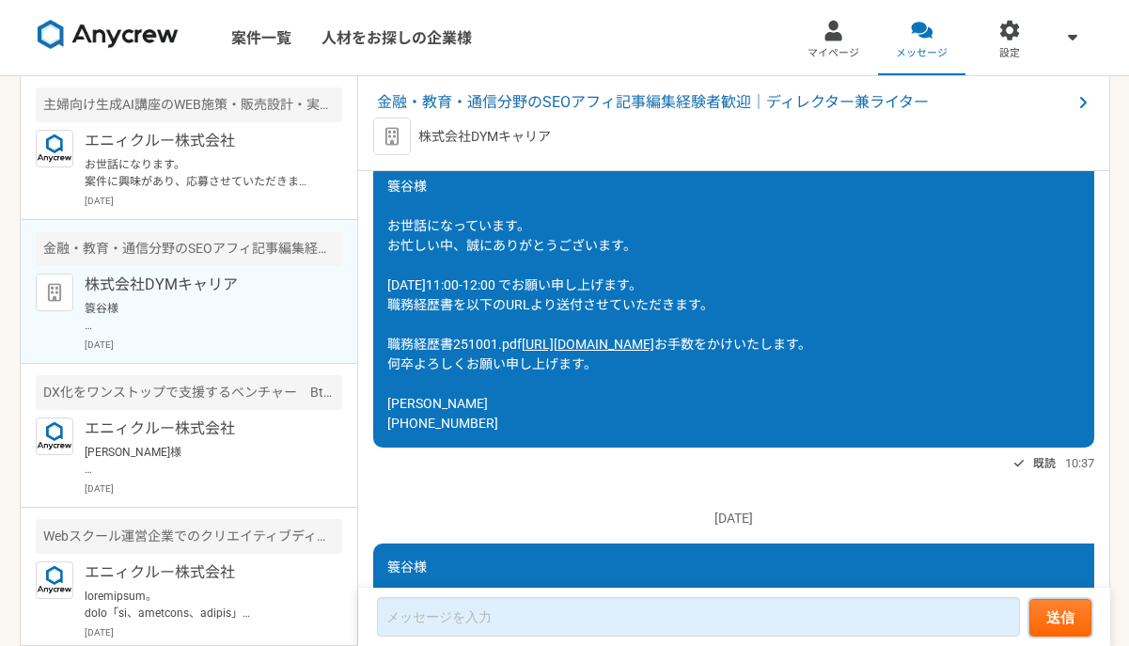
scroll to position [1061, 0]
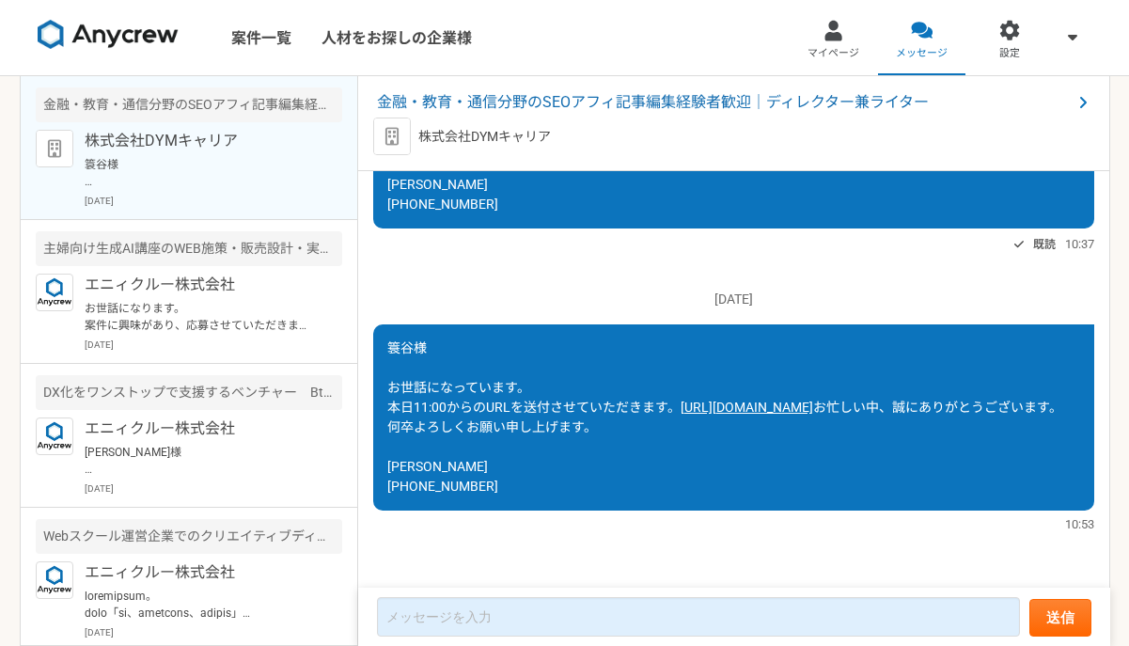
click at [680, 399] on link "[URL][DOMAIN_NAME]" at bounding box center [746, 406] width 133 height 15
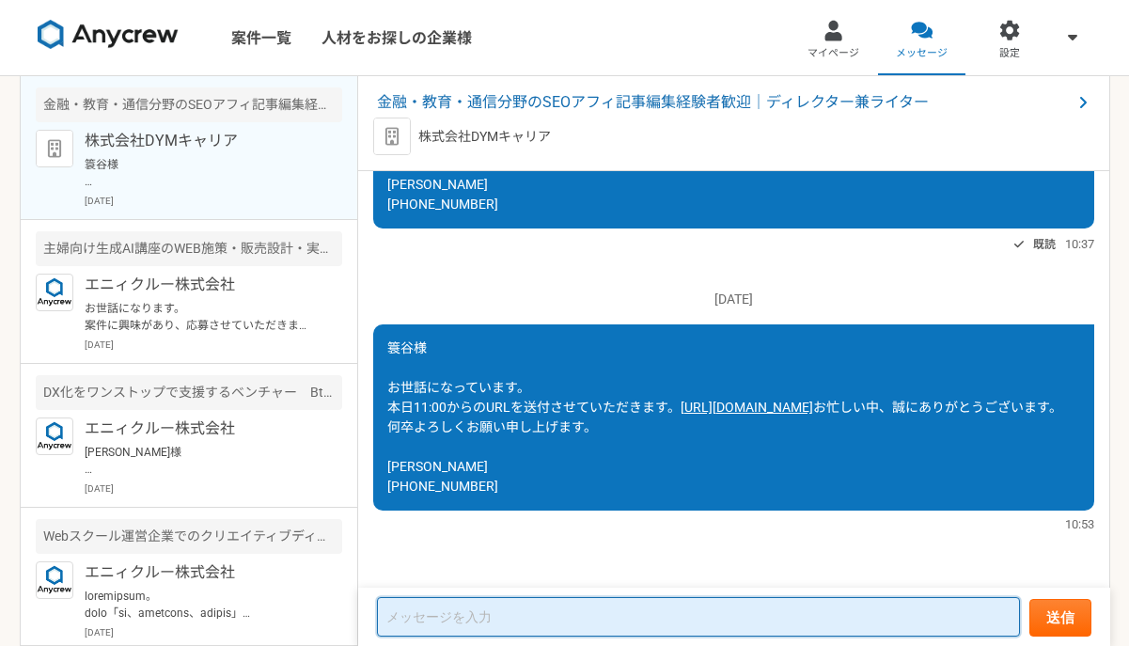
click at [414, 610] on textarea at bounding box center [698, 616] width 643 height 39
type textarea "フシキさん"
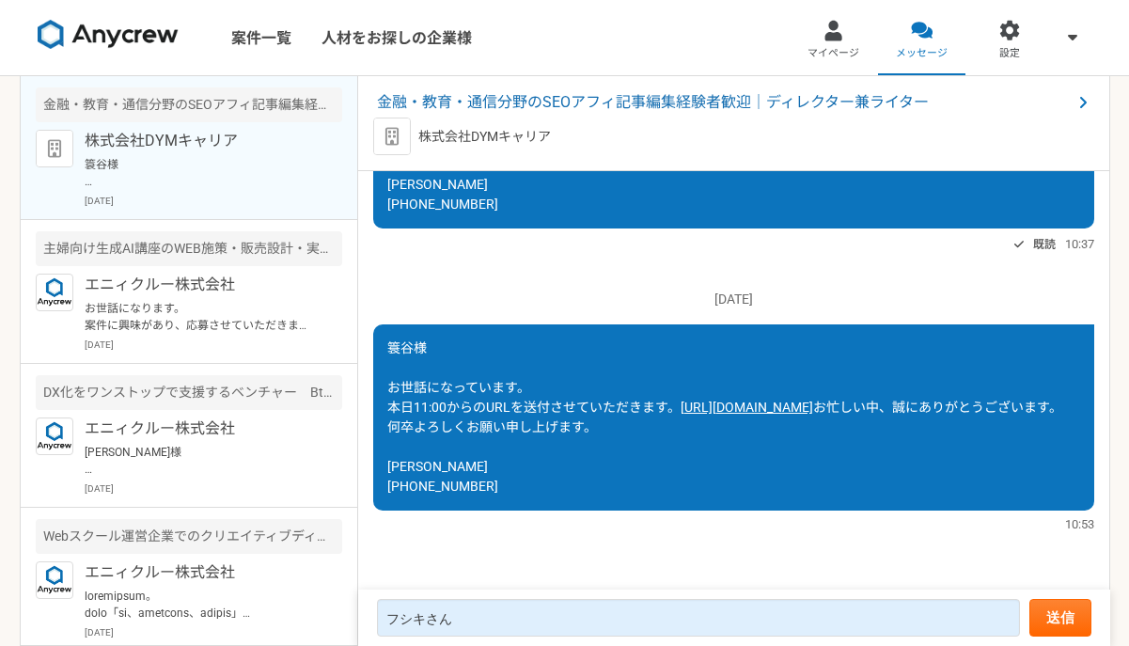
click at [680, 399] on link "[URL][DOMAIN_NAME]" at bounding box center [746, 406] width 133 height 15
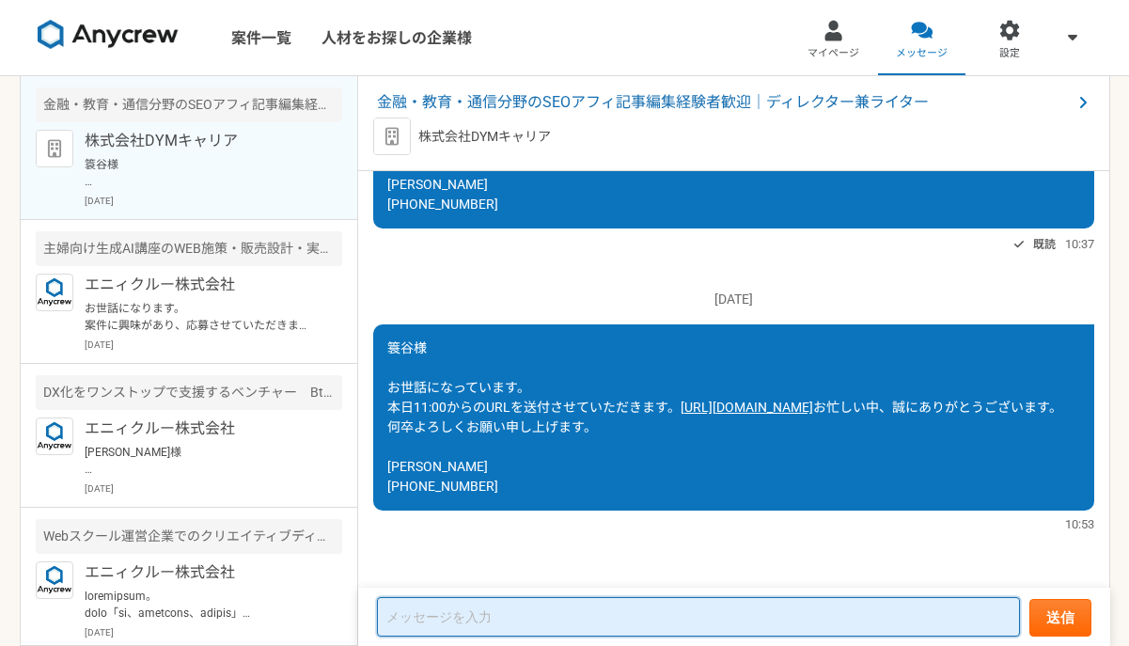
click at [472, 618] on textarea at bounding box center [698, 616] width 643 height 39
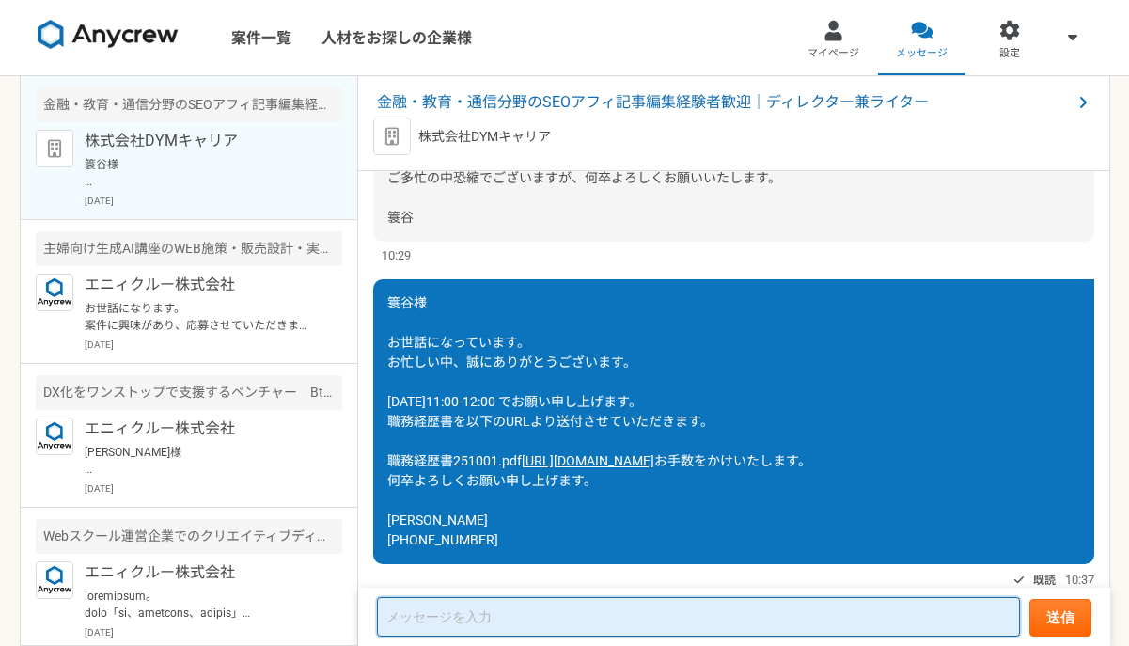
scroll to position [1061, 0]
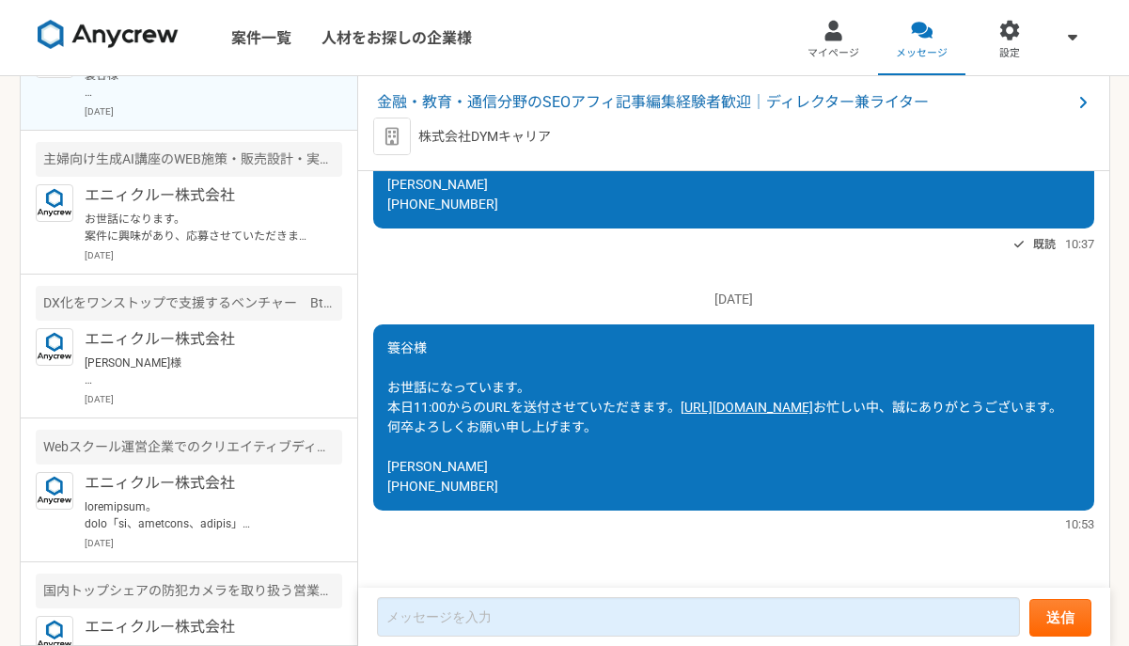
scroll to position [1061, 0]
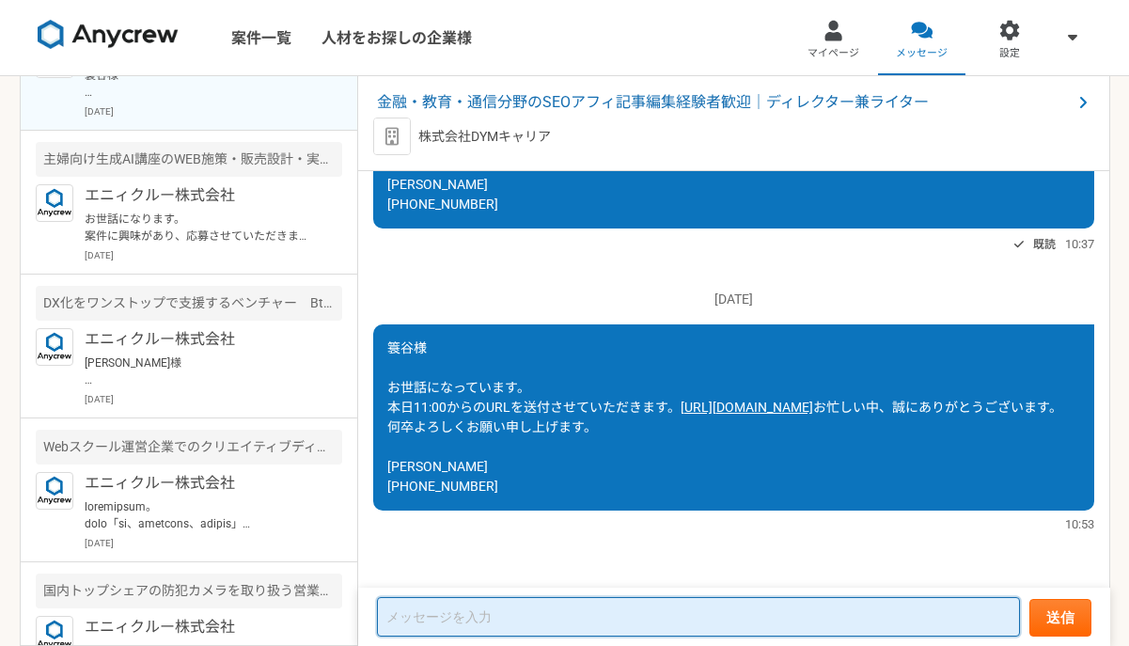
click at [538, 625] on textarea at bounding box center [698, 616] width 643 height 39
paste textarea "DYMキャリア"
type textarea "DYMキャリア"
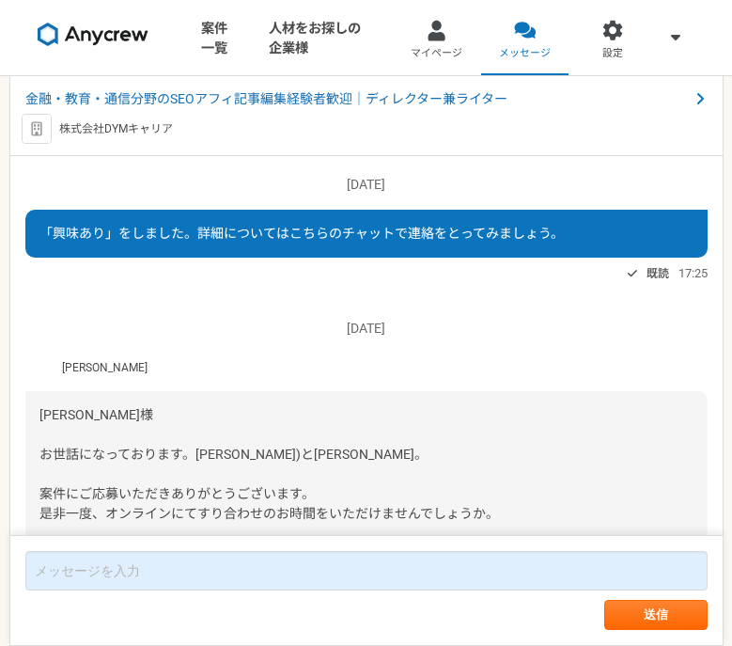
scroll to position [1088, 0]
